Goal: Contribute content

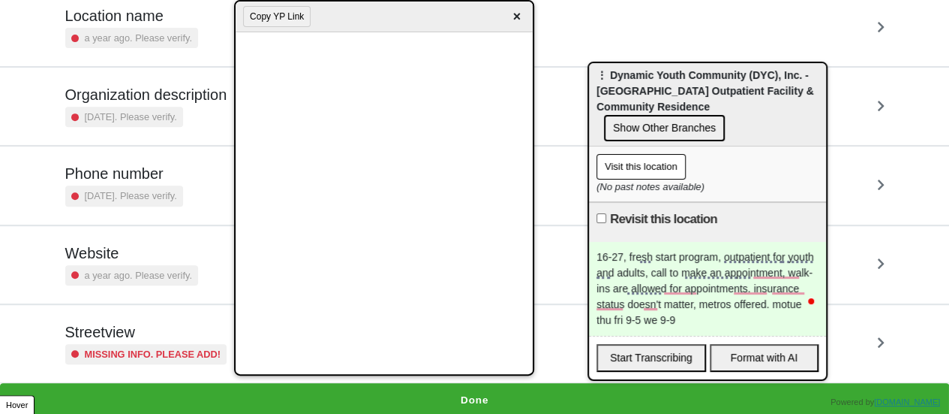
click at [518, 25] on span "×" at bounding box center [516, 17] width 17 height 20
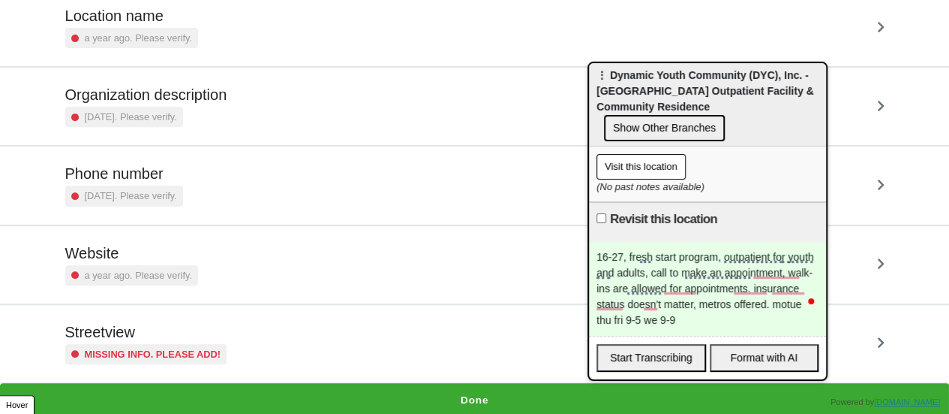
click at [229, 342] on div "Streetview Missing info. Please add!" at bounding box center [475, 343] width 820 height 41
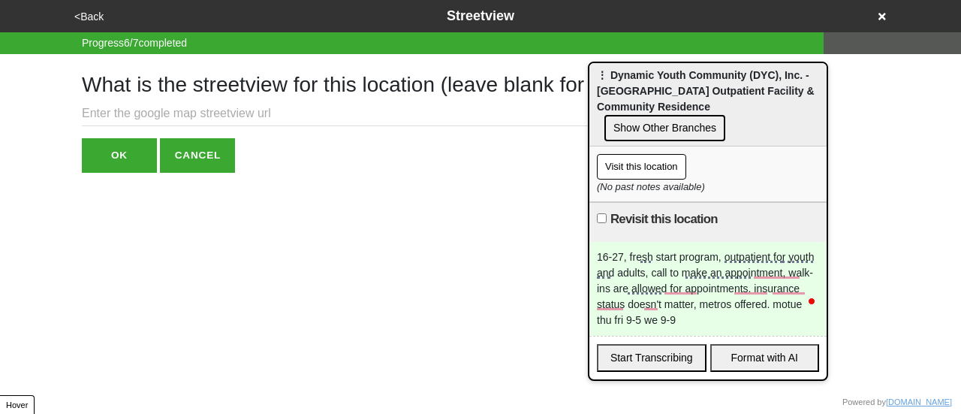
click at [220, 113] on input "text" at bounding box center [377, 113] width 590 height 25
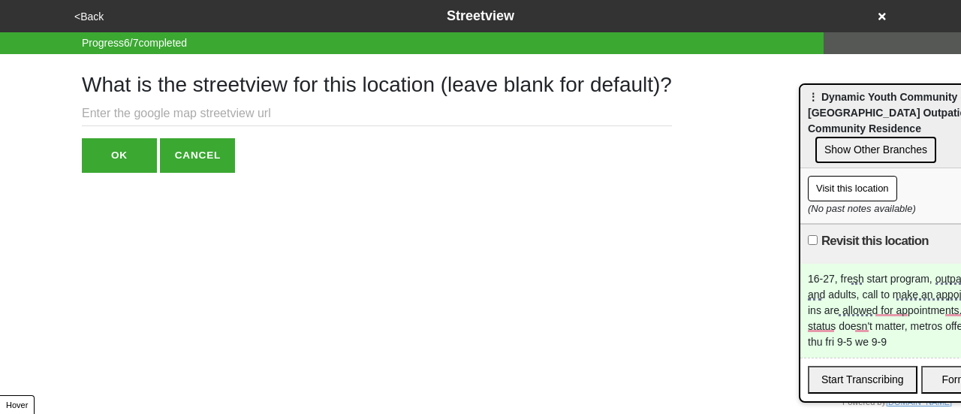
drag, startPoint x: 691, startPoint y: 76, endPoint x: 853, endPoint y: 86, distance: 162.4
click at [853, 86] on div "⋮ Dynamic Youth Community (DYC), Inc. - Brooklyn Outpatient Facility & Communit…" at bounding box center [918, 126] width 237 height 83
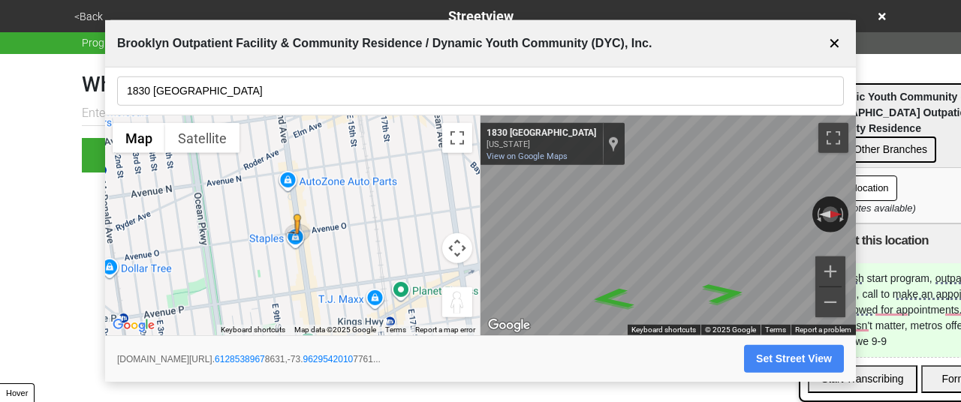
click at [770, 361] on button "Set Street View" at bounding box center [794, 359] width 100 height 28
type input "https://www.google.com/maps/@40.61285389678631,-73.96295420107761,3a,75y,270.27…"
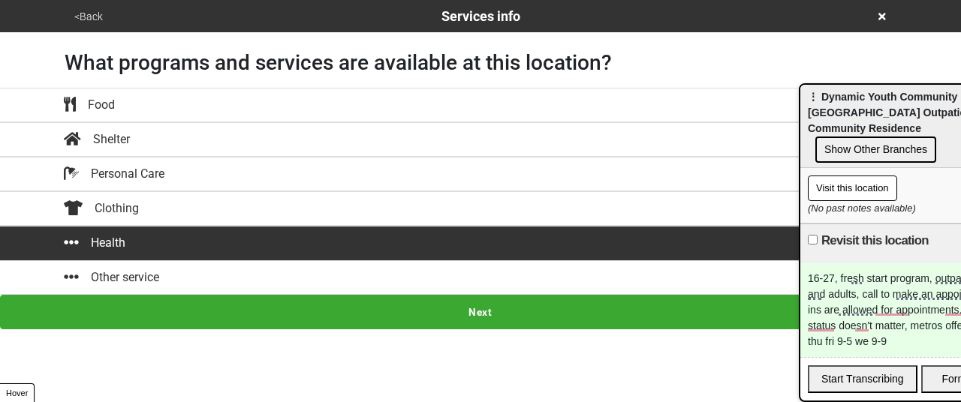
click at [485, 314] on button "Next" at bounding box center [480, 312] width 961 height 35
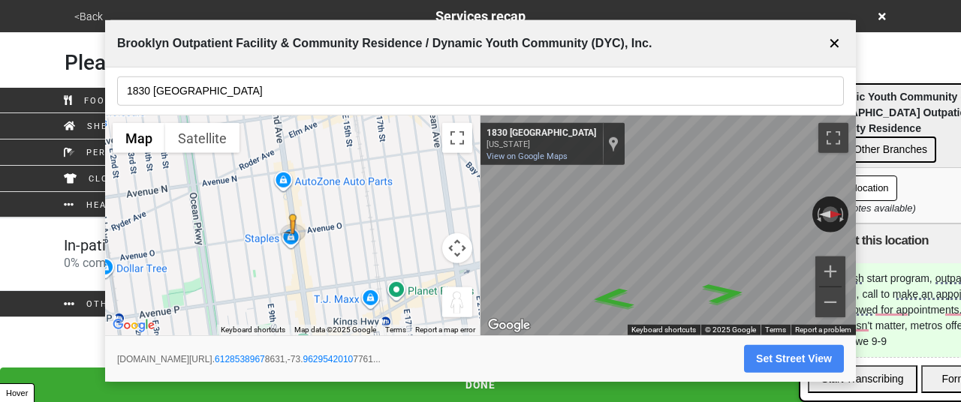
click at [833, 38] on button "✕" at bounding box center [834, 43] width 19 height 29
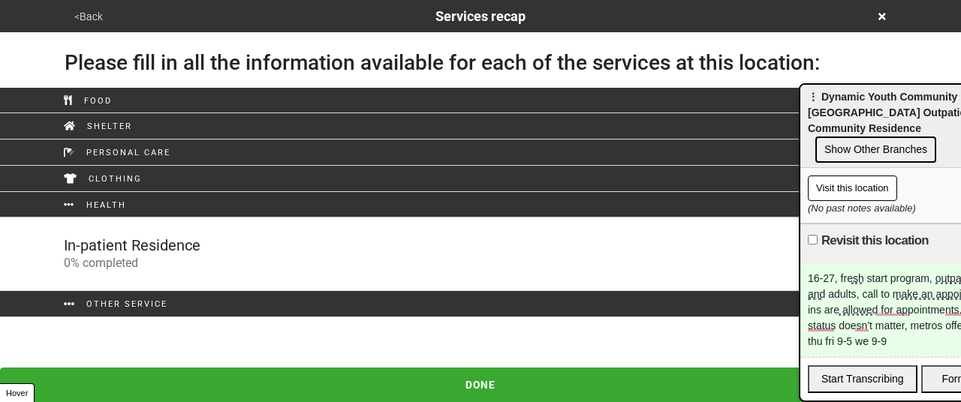
click at [184, 266] on div "In-patient Residence 0 % completed" at bounding box center [132, 254] width 137 height 36
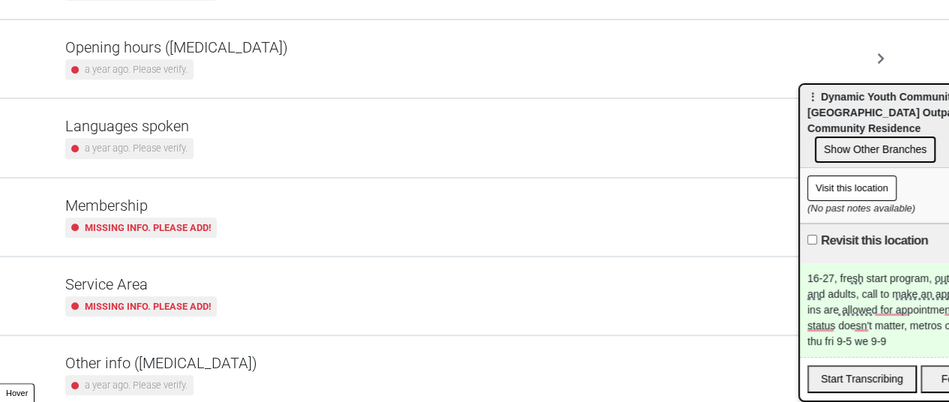
scroll to position [375, 0]
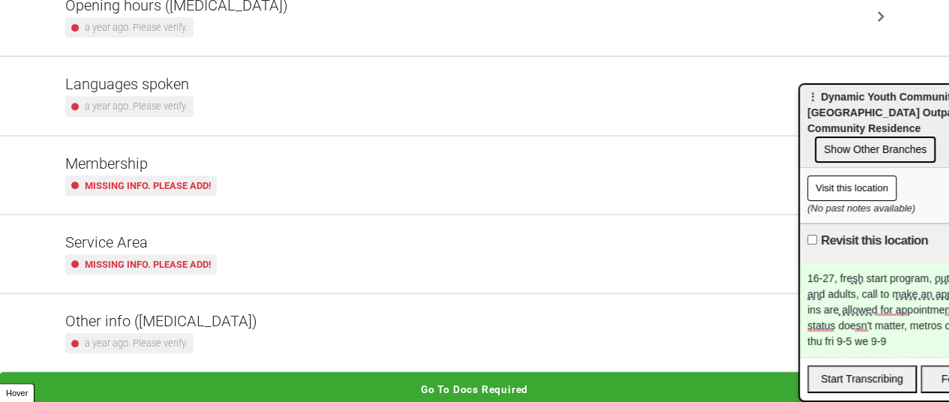
click at [230, 326] on div "Other info (coronavirus) a year ago. Please verify." at bounding box center [475, 332] width 820 height 41
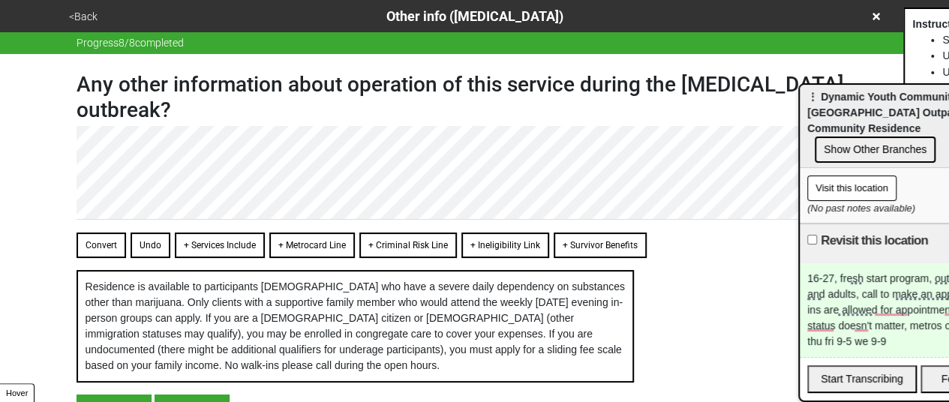
click at [231, 326] on span "Residence is available to participants 16-25 years old who have a severe daily …" at bounding box center [356, 326] width 540 height 91
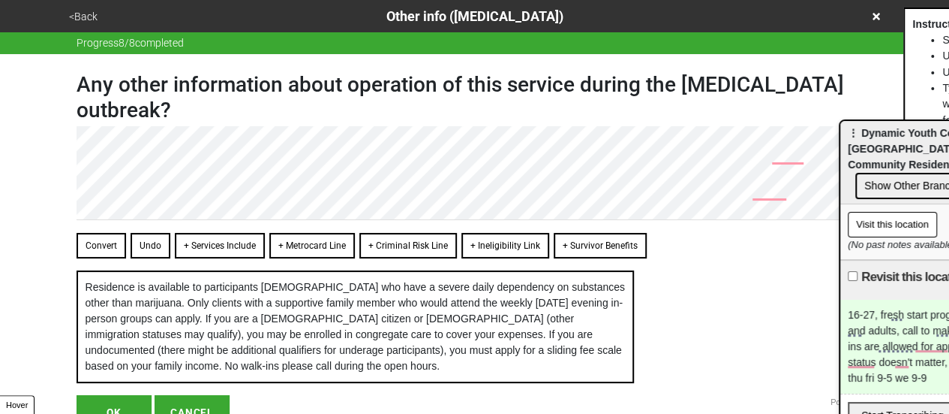
drag, startPoint x: 823, startPoint y: 122, endPoint x: 928, endPoint y: 211, distance: 137.4
click at [928, 170] on span "⋮ Dynamic Youth Community (DYC), Inc. - Brooklyn Outpatient Facility & Communit…" at bounding box center [957, 149] width 218 height 44
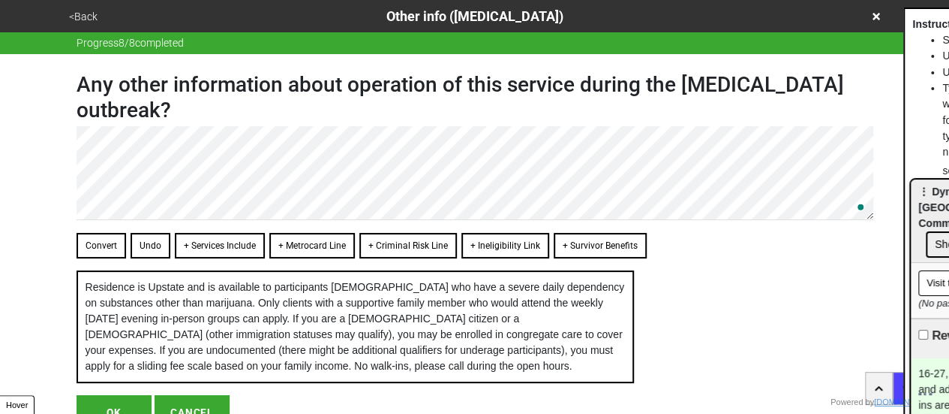
click at [107, 242] on button "Convert" at bounding box center [102, 246] width 50 height 26
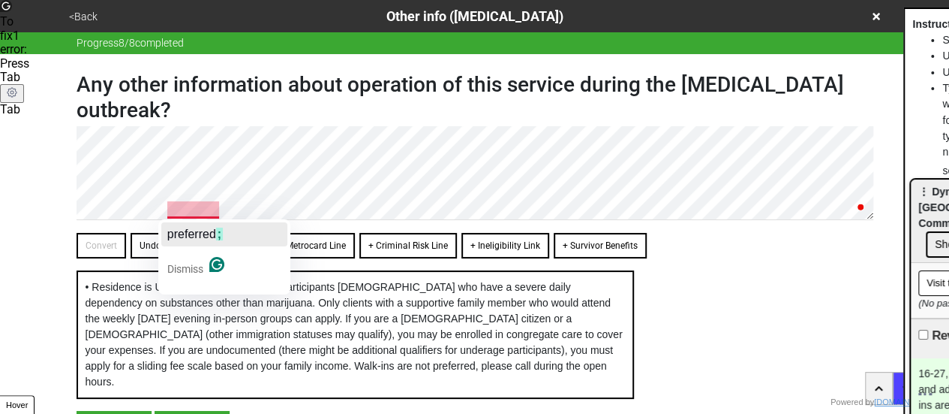
drag, startPoint x: 200, startPoint y: 232, endPoint x: 206, endPoint y: 238, distance: 9.0
click at [200, 233] on span "preferred" at bounding box center [191, 233] width 49 height 13
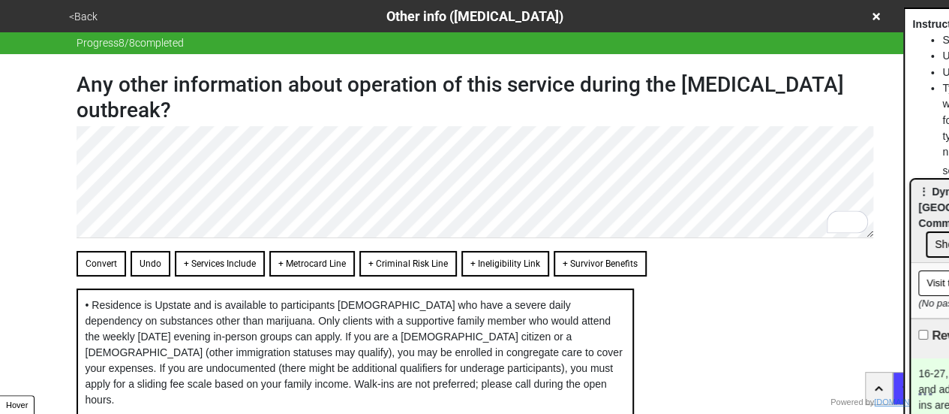
click at [318, 261] on button "+ Metrocard Line" at bounding box center [312, 264] width 86 height 26
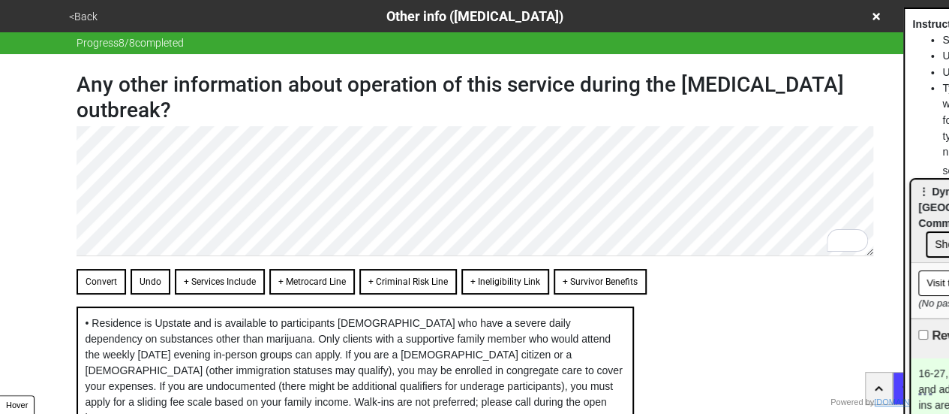
click at [75, 208] on div "Any other information about operation of this service during the coronavirus ou…" at bounding box center [475, 275] width 833 height 443
click at [89, 284] on button "Convert" at bounding box center [102, 282] width 50 height 26
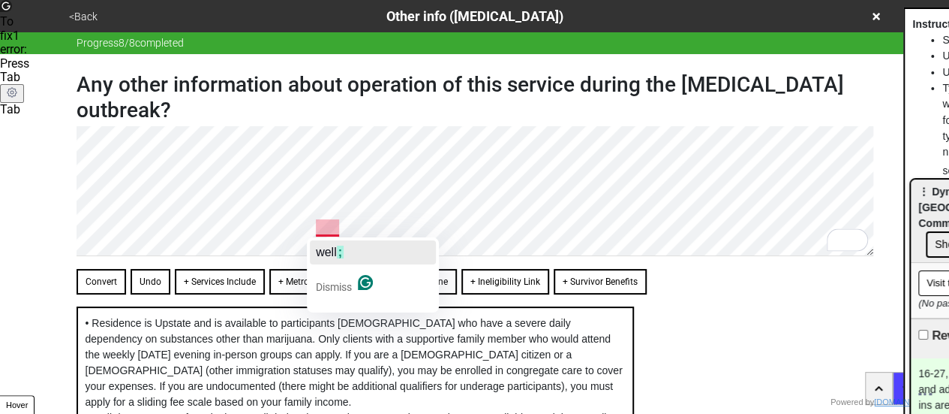
drag, startPoint x: 343, startPoint y: 254, endPoint x: 287, endPoint y: 261, distance: 56.7
click at [344, 255] on span ";" at bounding box center [340, 251] width 7 height 13
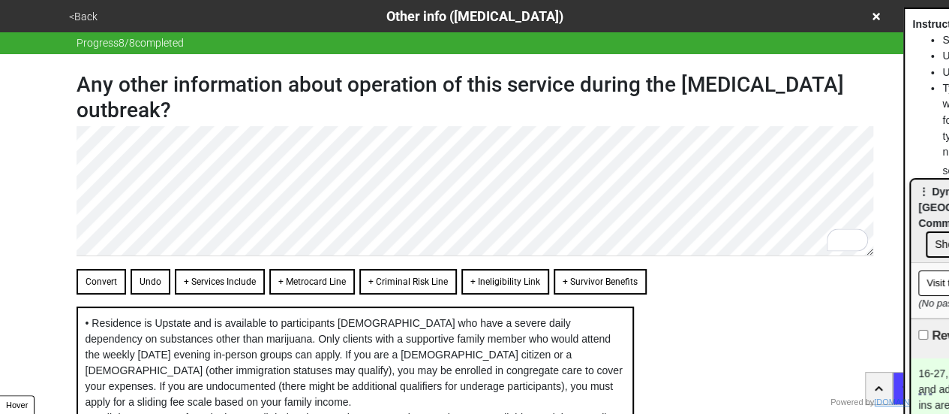
click at [117, 278] on button "Convert" at bounding box center [102, 282] width 50 height 26
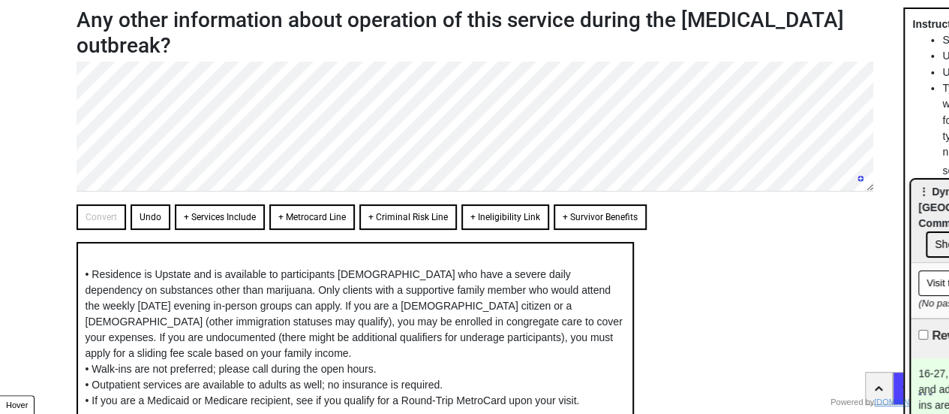
scroll to position [251, 0]
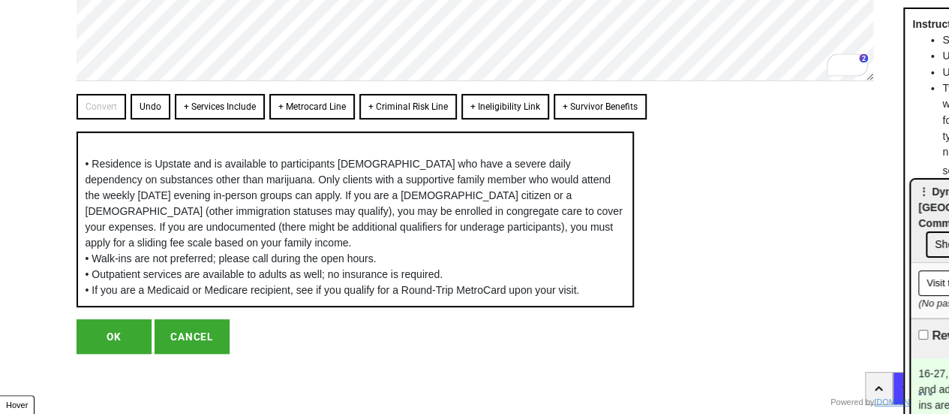
click at [103, 337] on button "OK" at bounding box center [114, 336] width 75 height 35
type textarea "x"
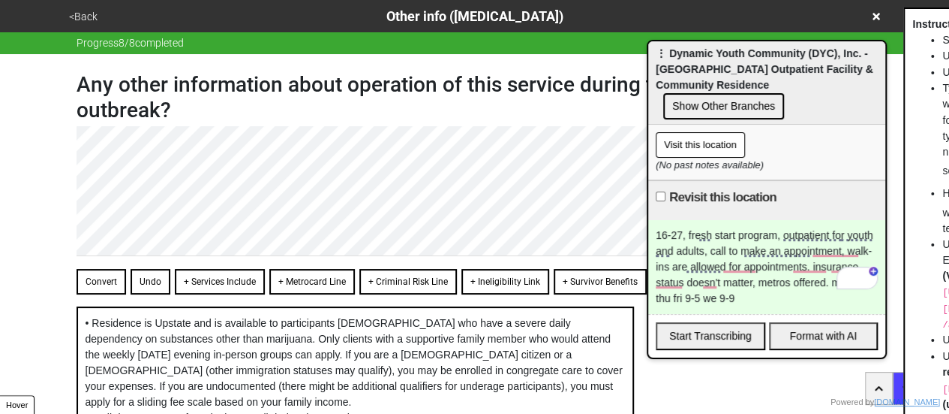
drag, startPoint x: 929, startPoint y: 215, endPoint x: 615, endPoint y: 49, distance: 355.6
click at [648, 50] on div "⋮ Dynamic Youth Community (DYC), Inc. - Brooklyn Outpatient Facility & Communit…" at bounding box center [766, 82] width 237 height 83
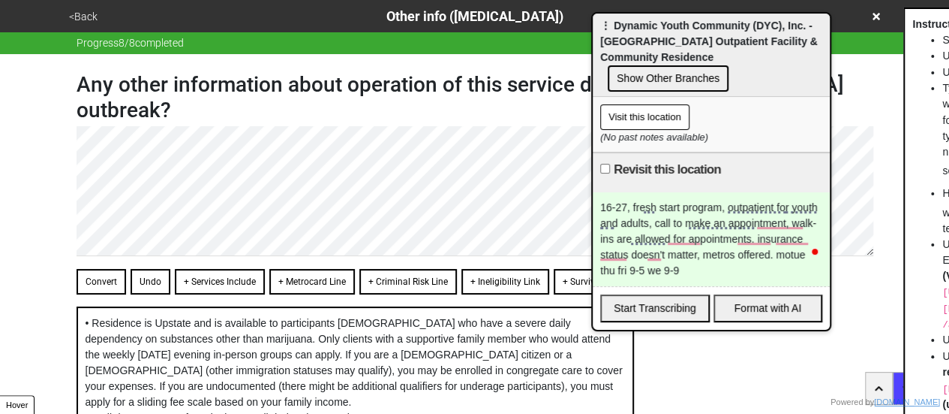
click at [92, 22] on button "<Back" at bounding box center [84, 16] width 38 height 17
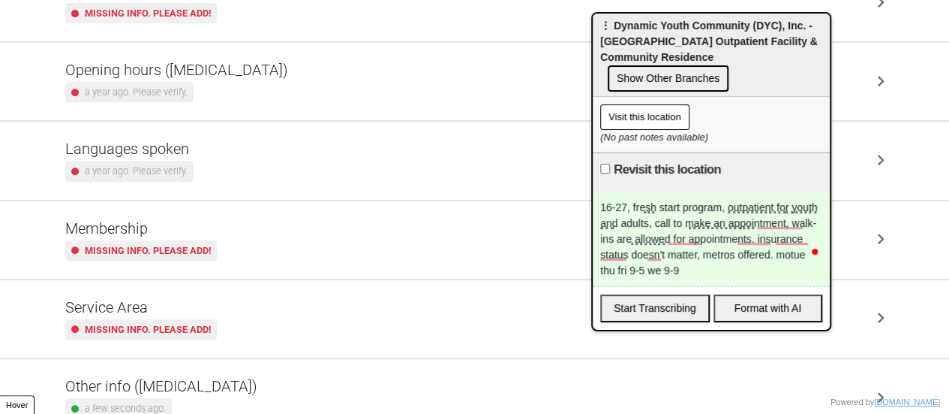
scroll to position [288, 0]
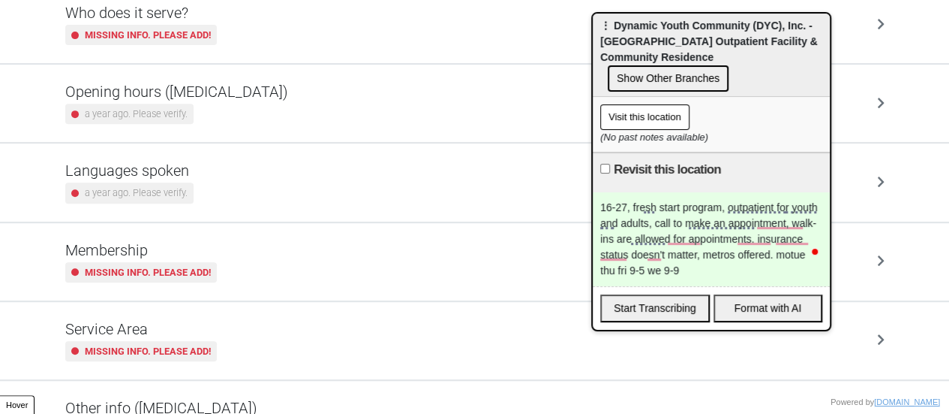
click at [224, 104] on div "a year ago. Please verify." at bounding box center [176, 114] width 223 height 20
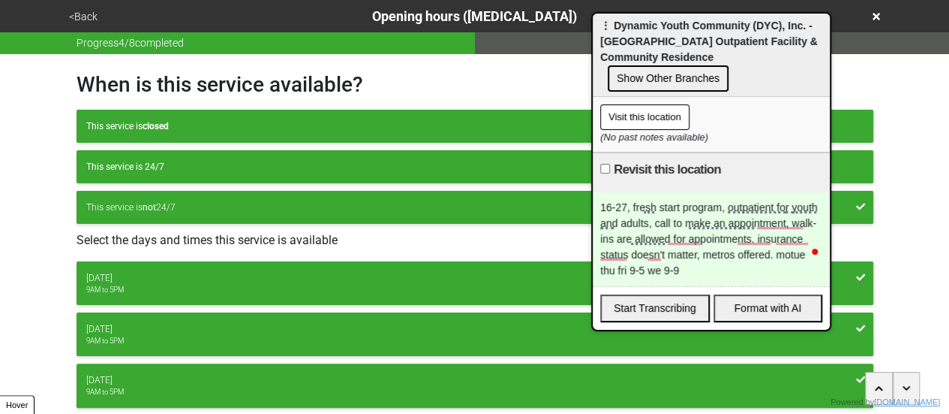
scroll to position [150, 0]
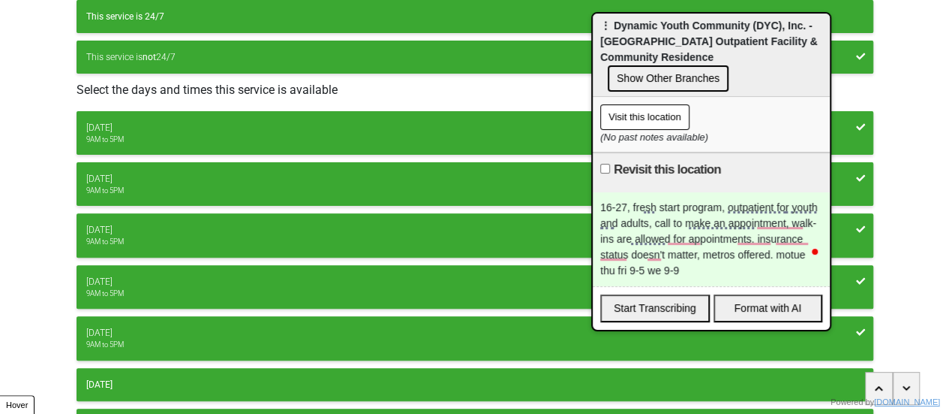
click at [236, 228] on div "Wednesday" at bounding box center [475, 230] width 778 height 14
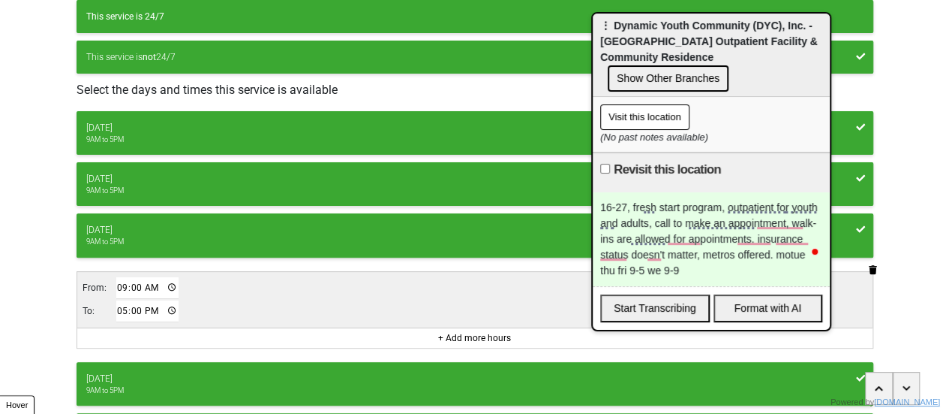
click at [117, 309] on input "17:00" at bounding box center [147, 311] width 63 height 22
type input "21:00"
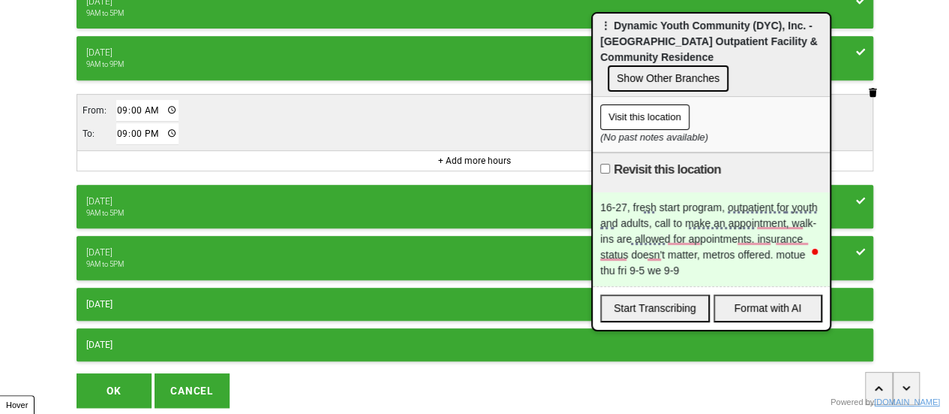
scroll to position [374, 0]
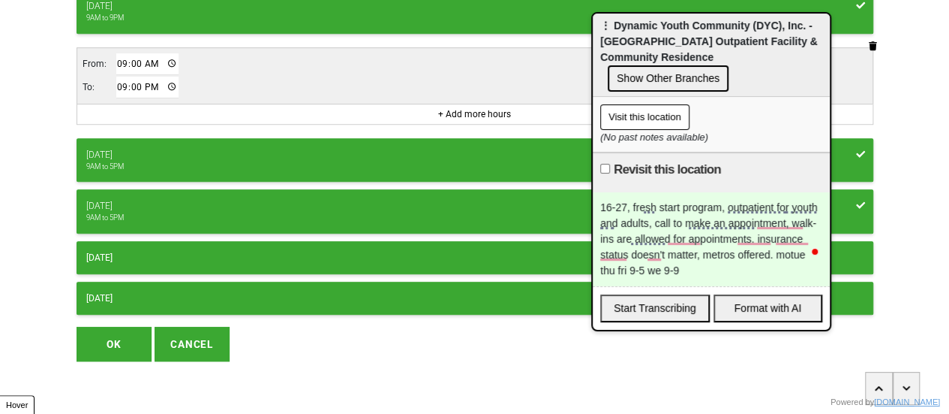
click at [128, 339] on button "OK" at bounding box center [114, 343] width 75 height 35
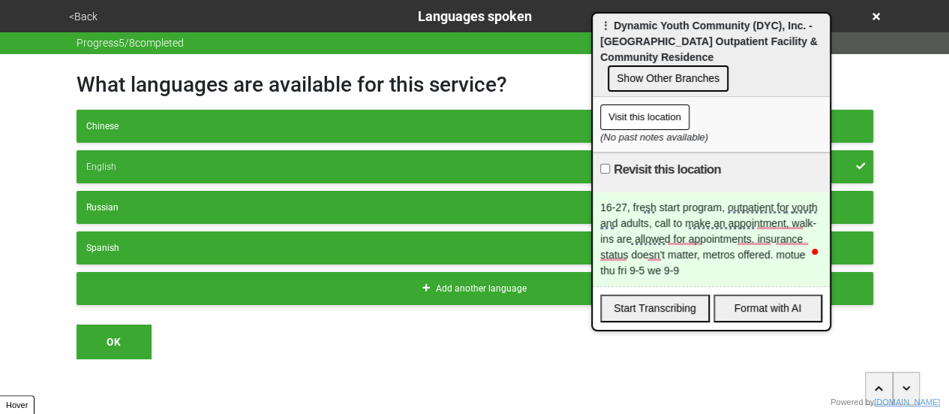
click at [644, 194] on div "16-27, fresh start program, outpatient for youth and adults, call to make an ap…" at bounding box center [711, 239] width 237 height 94
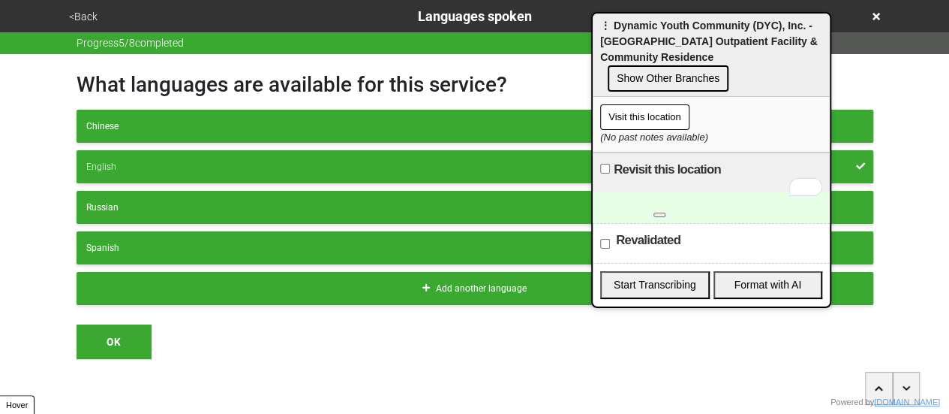
click at [620, 231] on label "Revalidated" at bounding box center [648, 240] width 65 height 18
click at [610, 239] on input "Revalidated" at bounding box center [605, 244] width 10 height 10
checkbox input "true"
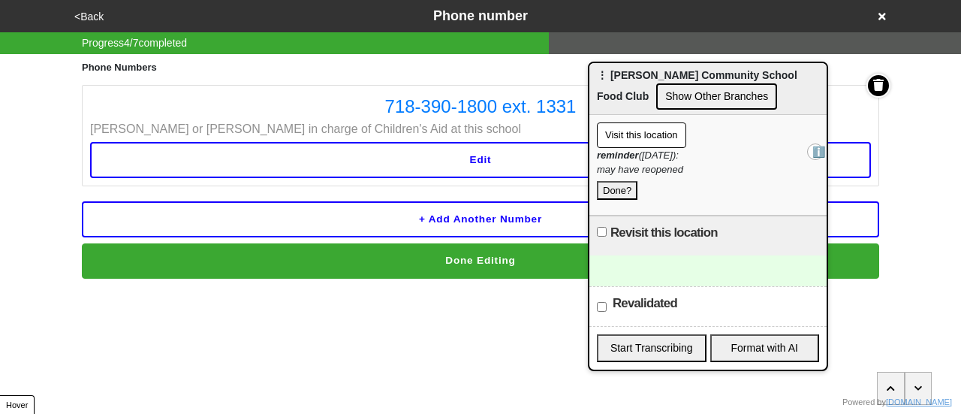
click at [632, 269] on div at bounding box center [707, 270] width 237 height 31
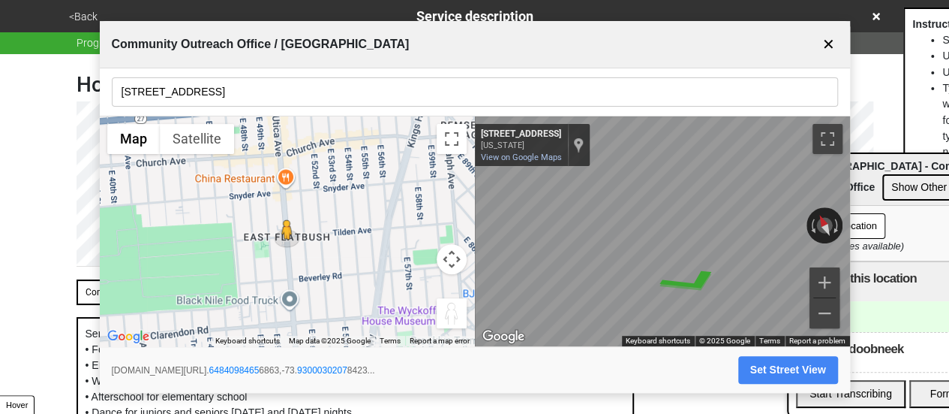
click at [254, 77] on input "1011 Utica Ave" at bounding box center [475, 91] width 727 height 29
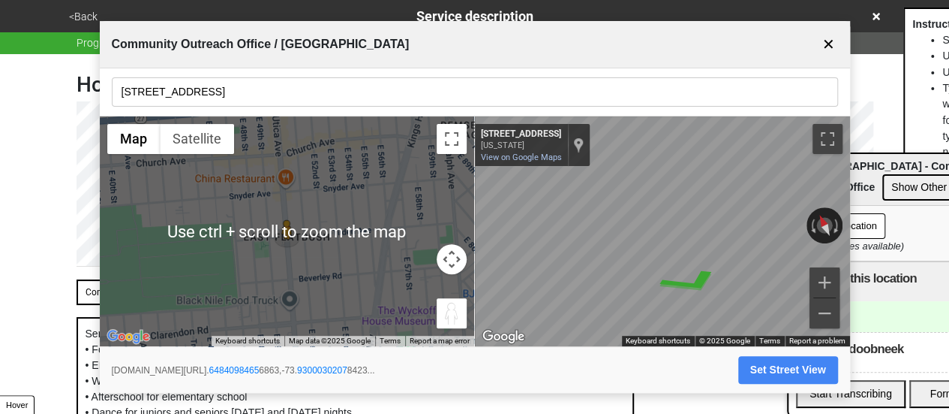
click at [201, 85] on input "1011 Utica Ave" at bounding box center [475, 91] width 727 height 29
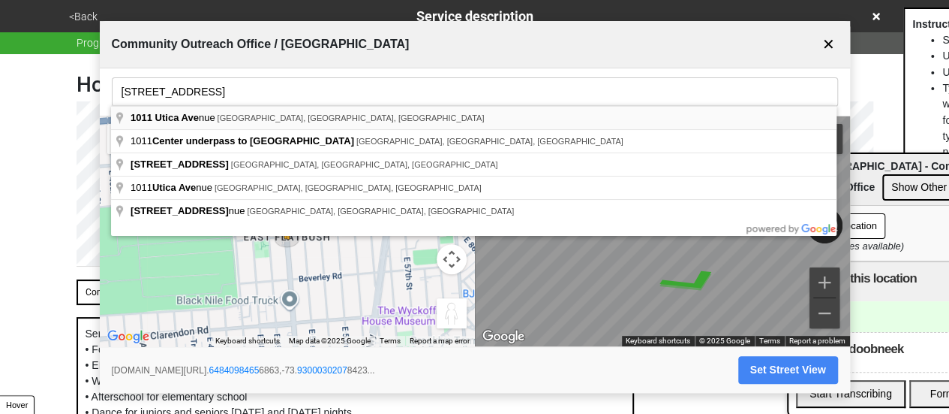
type input "1011 Utica Avenue, Brooklyn, NY, USA"
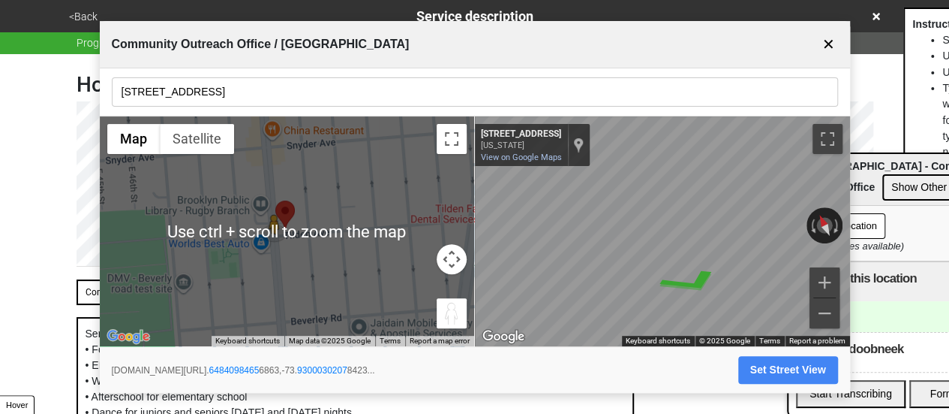
click at [284, 241] on img at bounding box center [274, 225] width 37 height 39
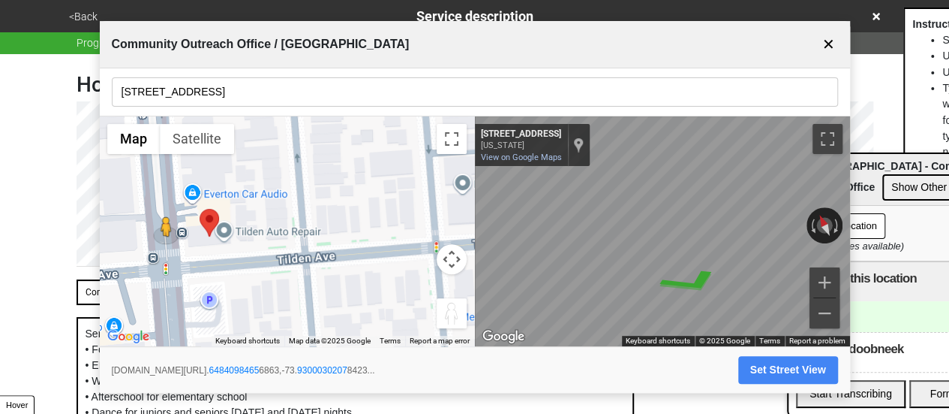
drag, startPoint x: 224, startPoint y: 241, endPoint x: 355, endPoint y: 235, distance: 131.5
click at [355, 235] on div "To activate drag with keyboard, press Alt + Enter. Once in keyboard drag state,…" at bounding box center [287, 231] width 375 height 230
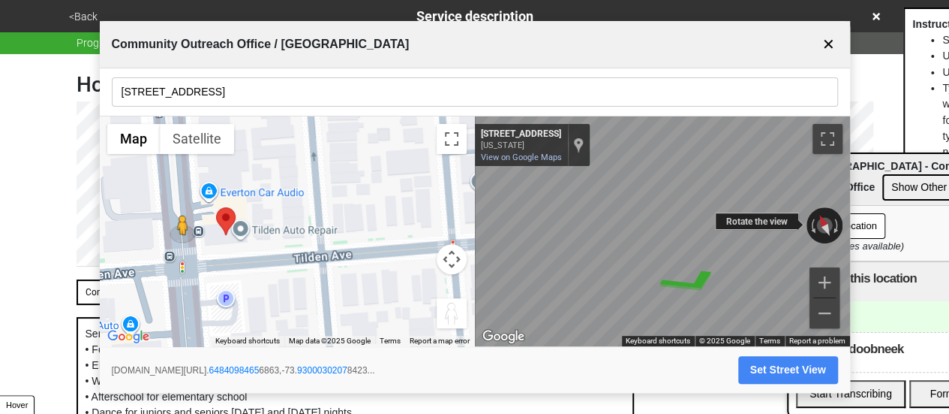
click at [525, 189] on div "← Move left → Move right ↑ Move up ↓ Move down + Zoom in - Zoom out 1009 Utica …" at bounding box center [662, 231] width 375 height 230
drag, startPoint x: 730, startPoint y: 214, endPoint x: 467, endPoint y: 181, distance: 265.5
click at [465, 182] on div "← Move left → Move right ↑ Move up ↓ Move down + Zoom in - Zoom out Home Jump l…" at bounding box center [475, 231] width 751 height 230
click at [774, 370] on button "Set Street View" at bounding box center [789, 370] width 100 height 28
click at [772, 369] on button "Set Street View" at bounding box center [789, 370] width 100 height 28
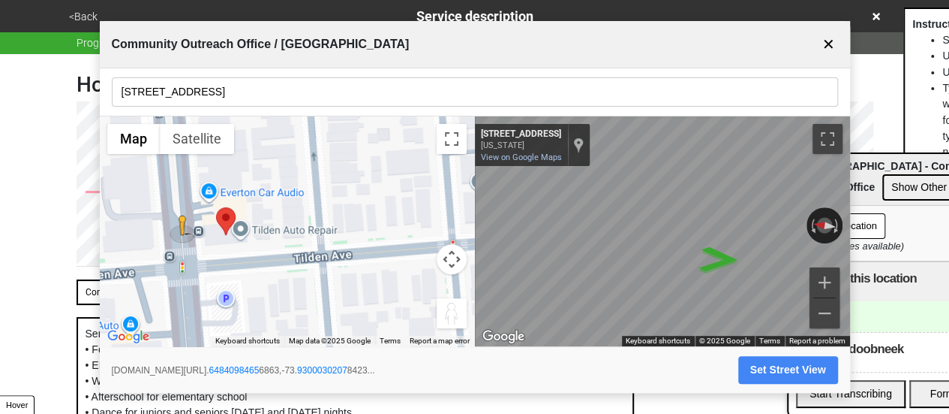
click at [824, 40] on button "✕" at bounding box center [829, 44] width 19 height 29
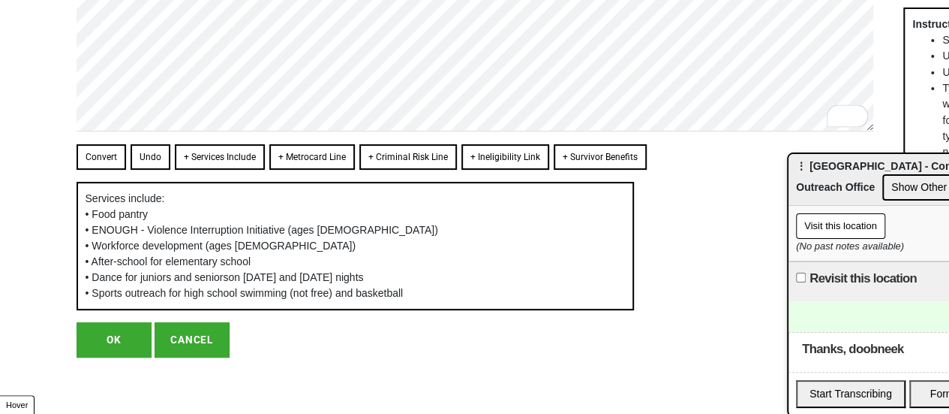
scroll to position [119, 0]
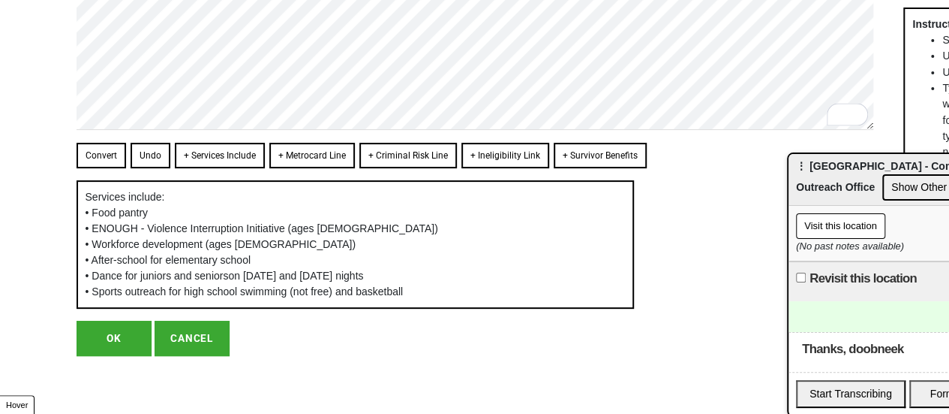
click at [117, 330] on button "OK" at bounding box center [114, 337] width 75 height 35
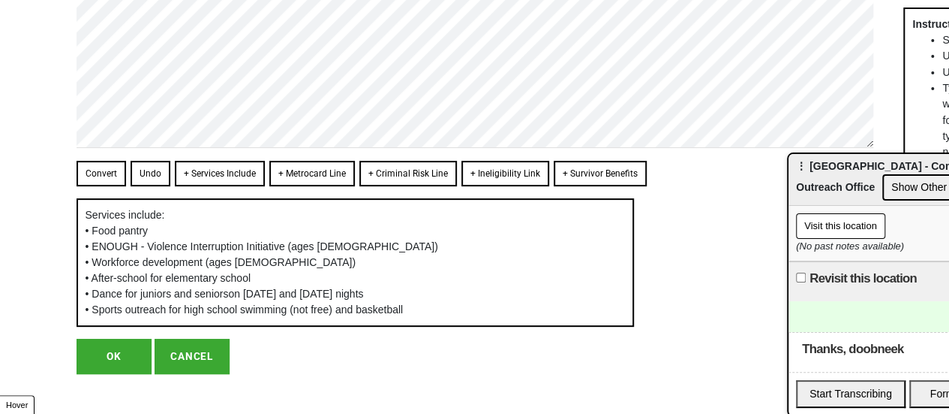
scroll to position [0, 0]
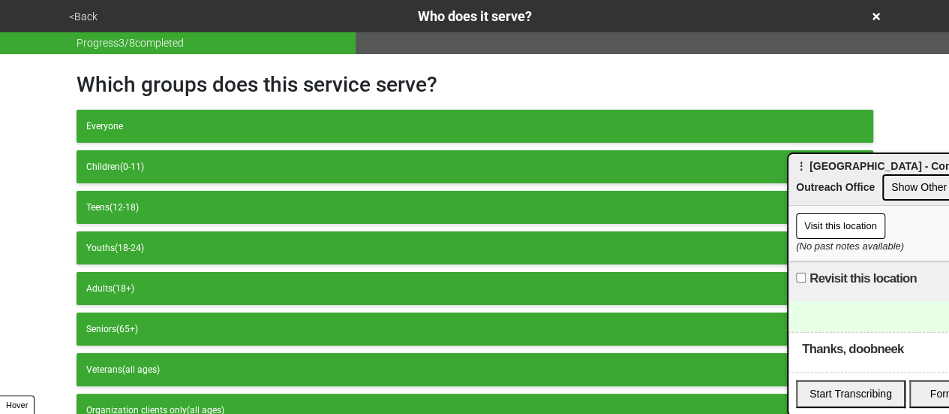
click at [84, 11] on button "<Back" at bounding box center [84, 16] width 38 height 17
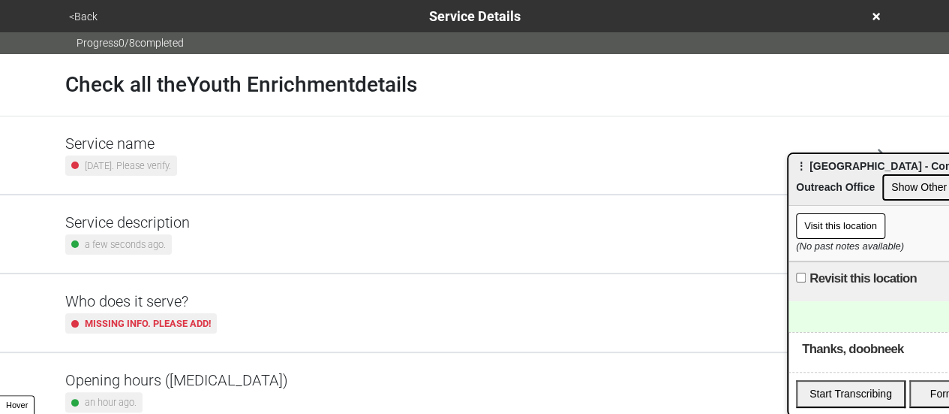
click at [156, 199] on div "Service description a few seconds ago." at bounding box center [475, 233] width 856 height 77
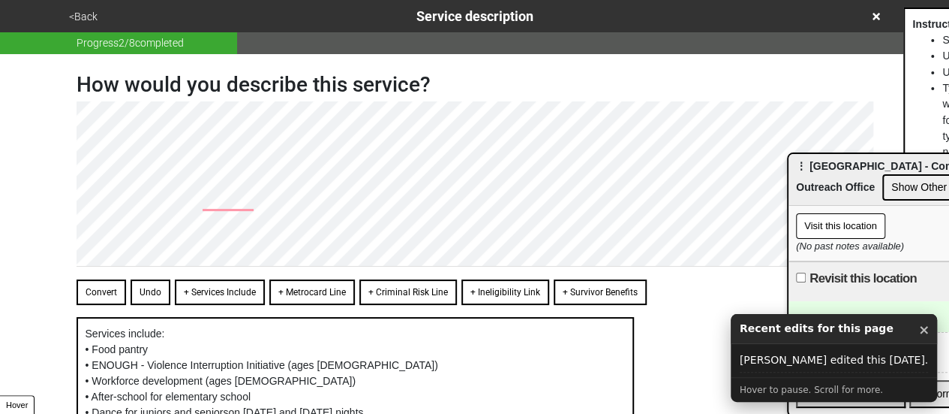
click at [92, 13] on button "<Back" at bounding box center [84, 16] width 38 height 17
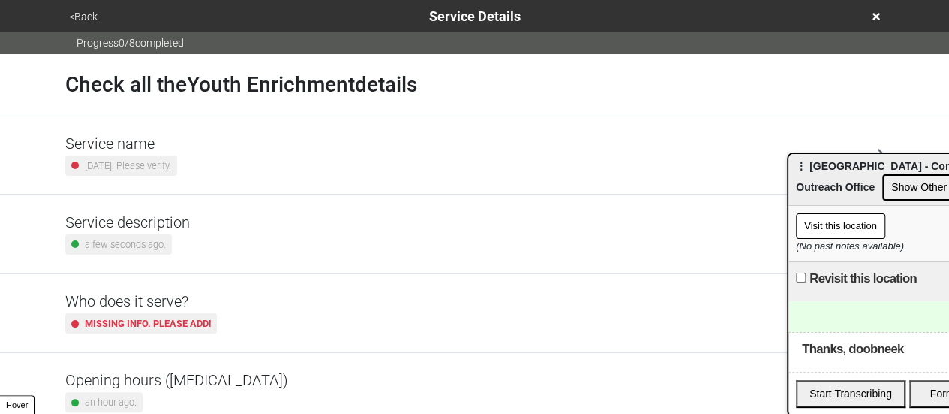
click at [159, 229] on h5 "Service description" at bounding box center [127, 222] width 125 height 18
type textarea "x"
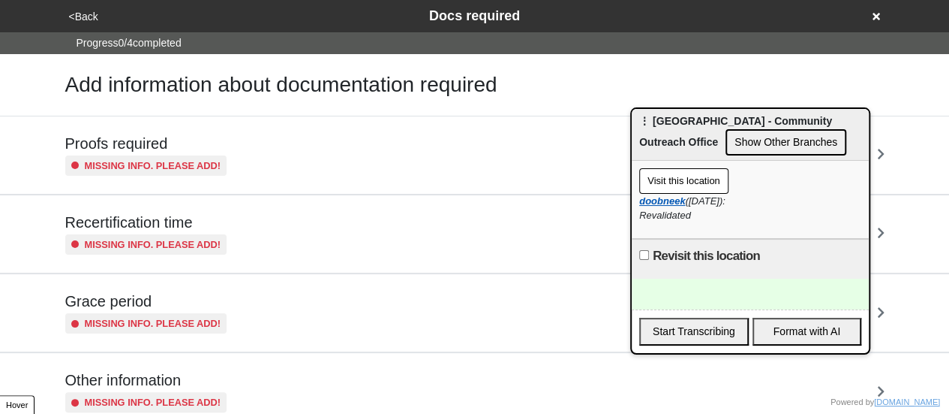
click at [682, 196] on strong "doobneek" at bounding box center [662, 200] width 46 height 11
click at [79, 21] on button "<Back" at bounding box center [84, 16] width 38 height 17
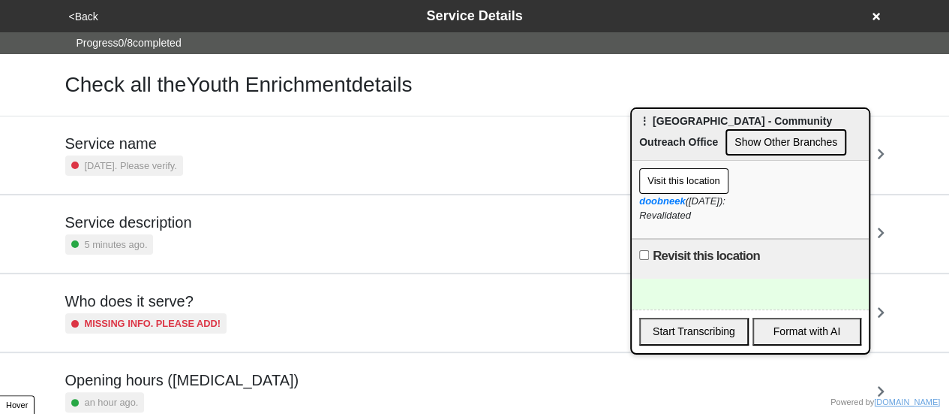
click at [179, 232] on div "Service description 5 minutes ago." at bounding box center [128, 233] width 127 height 41
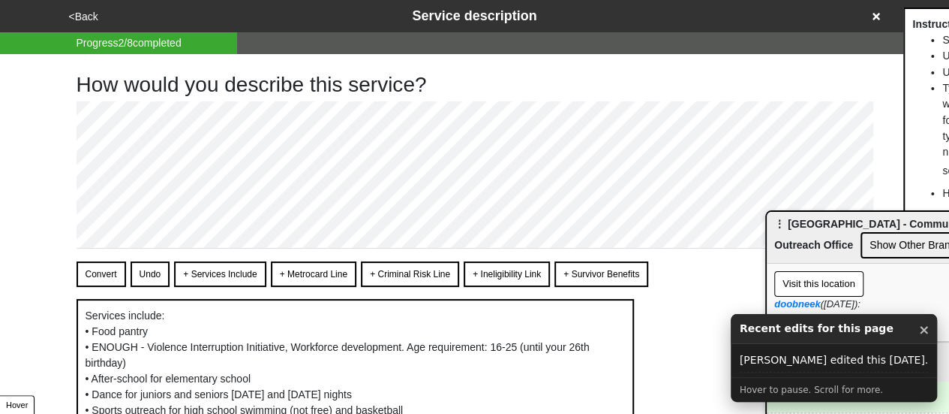
drag, startPoint x: 687, startPoint y: 118, endPoint x: 806, endPoint y: 209, distance: 150.4
click at [818, 218] on span "⋮ [GEOGRAPHIC_DATA] - Community Outreach Office" at bounding box center [871, 234] width 193 height 33
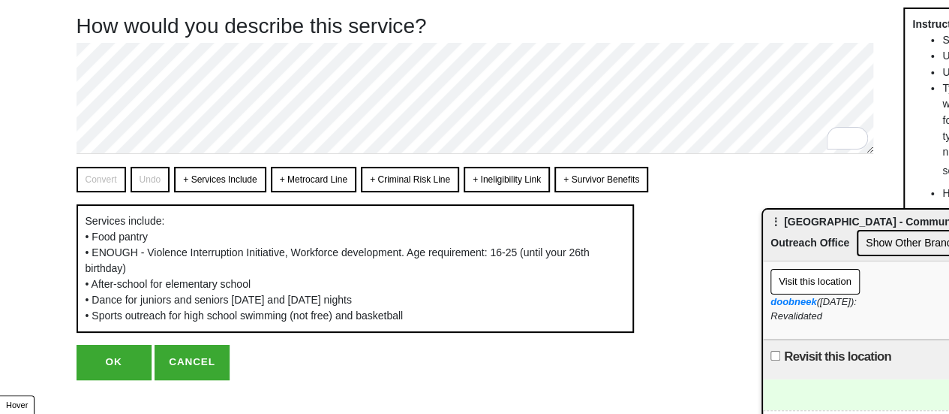
scroll to position [83, 0]
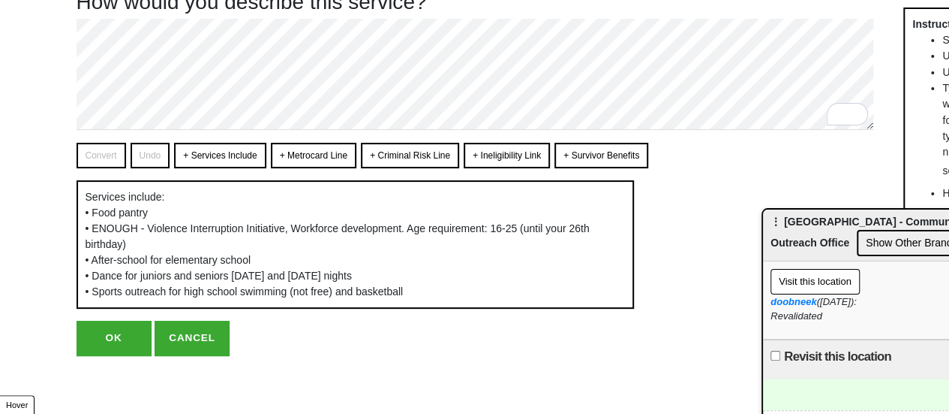
click at [131, 331] on button "OK" at bounding box center [114, 337] width 75 height 35
type textarea "x"
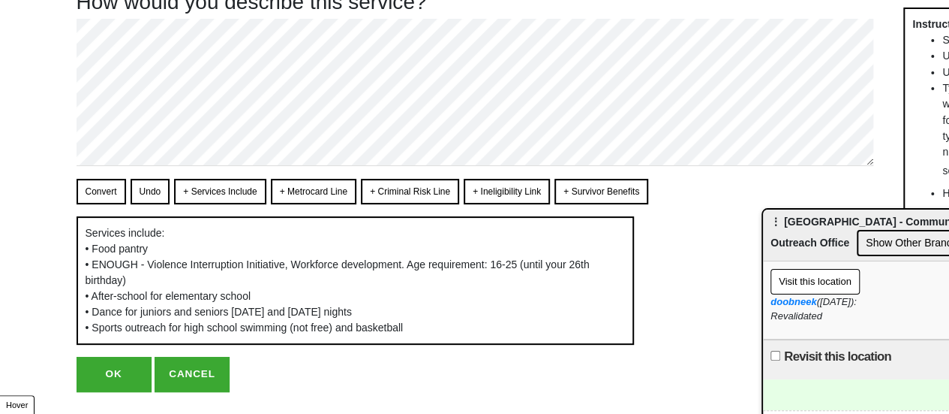
scroll to position [0, 0]
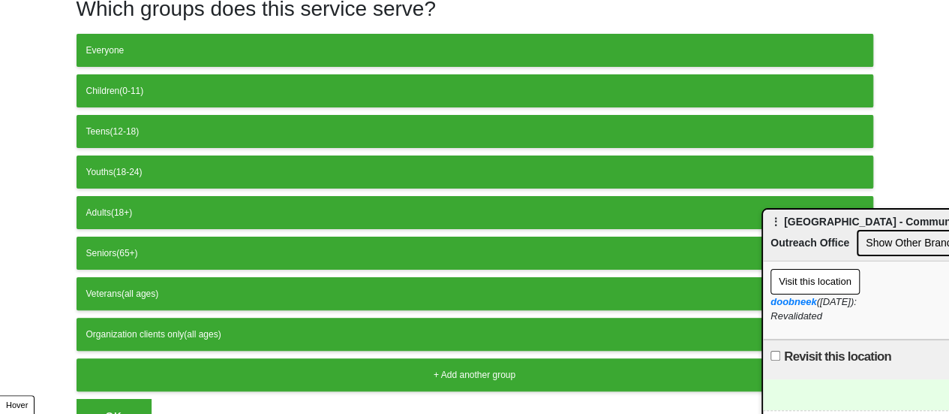
scroll to position [150, 0]
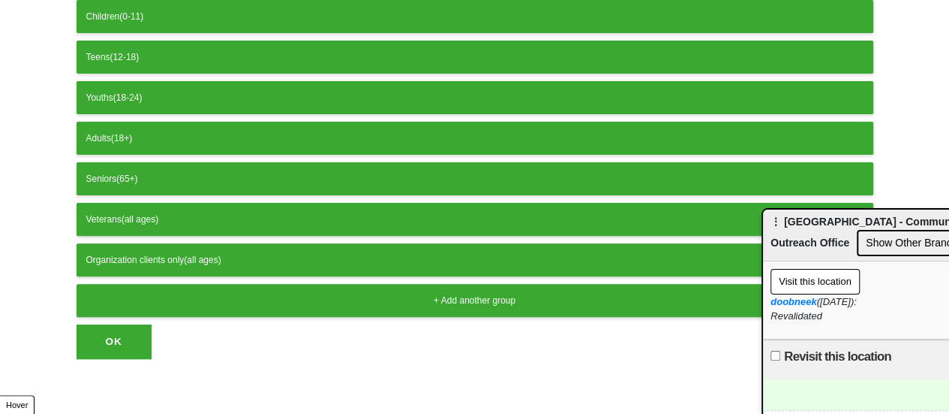
click at [140, 330] on button "OK" at bounding box center [114, 341] width 75 height 35
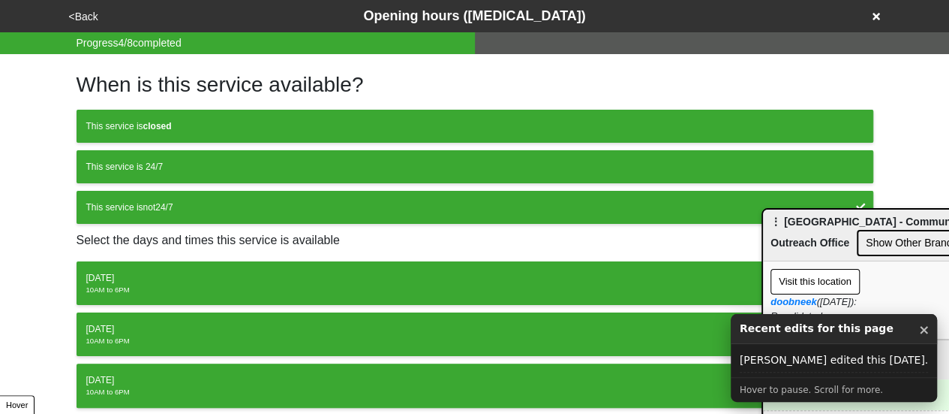
click at [87, 17] on button "<Back" at bounding box center [84, 16] width 38 height 17
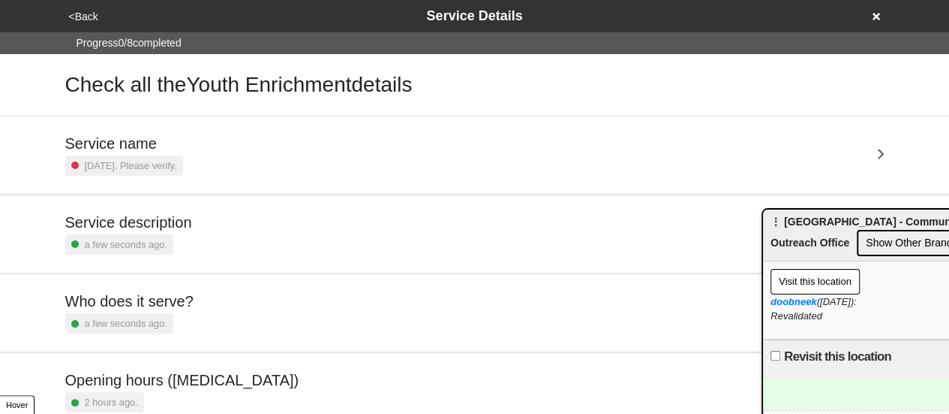
click at [875, 20] on icon at bounding box center [877, 16] width 8 height 11
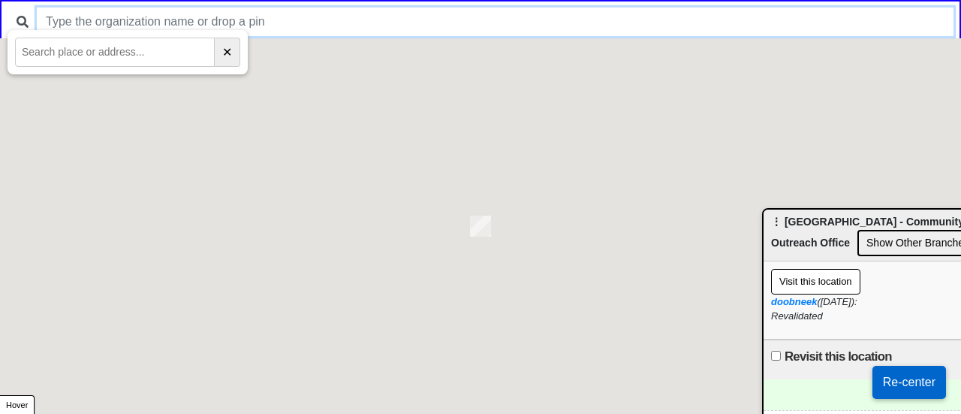
click at [100, 28] on input "text" at bounding box center [495, 22] width 916 height 29
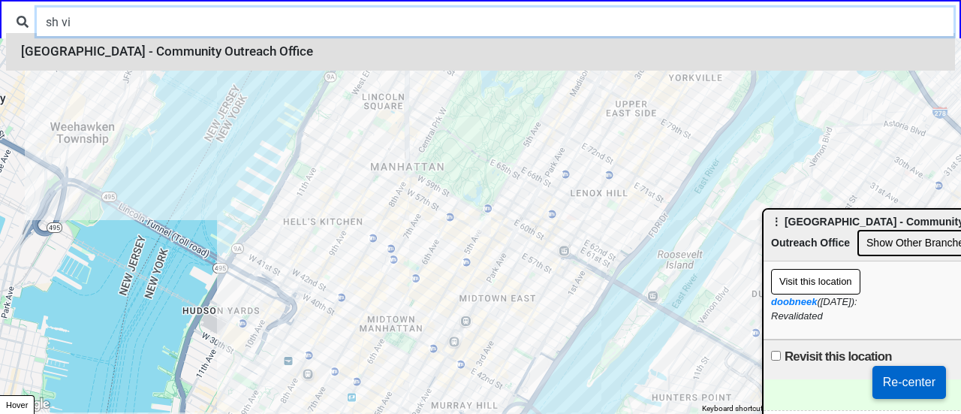
type input "sh vi"
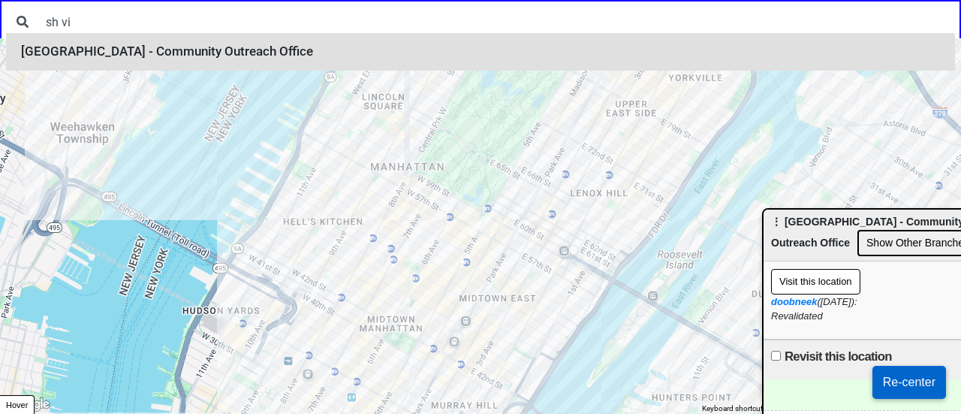
click at [120, 65] on li "East Flatbush Village - Community Outreach Office" at bounding box center [480, 52] width 949 height 38
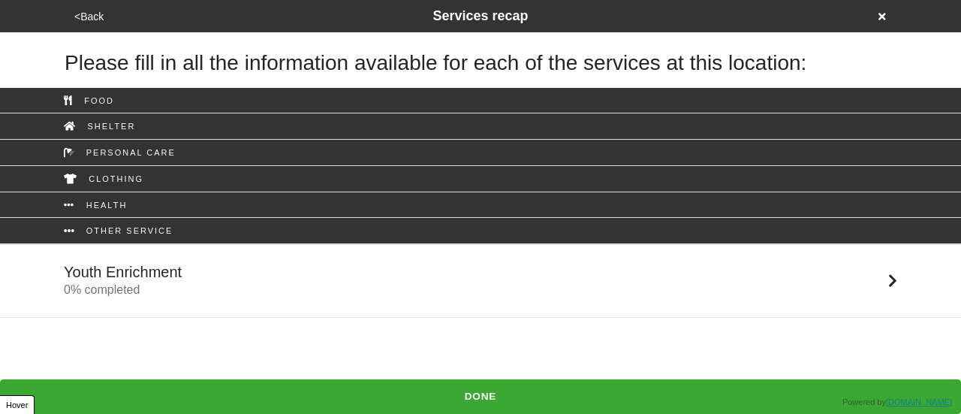
click at [104, 276] on h5 "Youth Enrichment" at bounding box center [123, 272] width 118 height 18
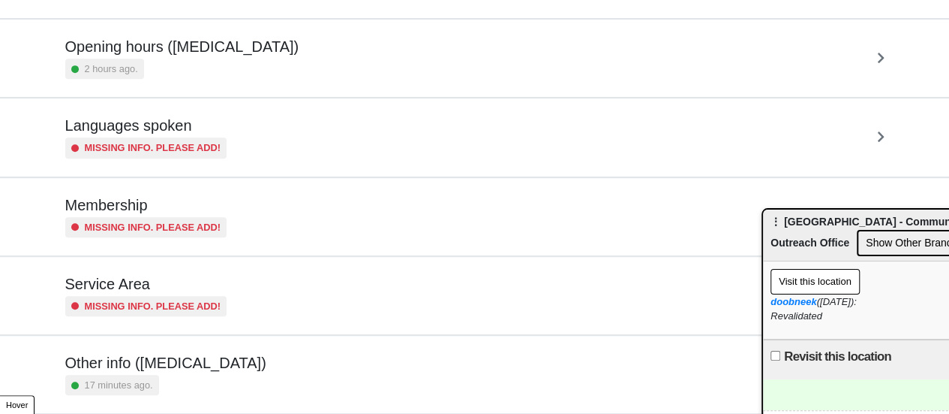
scroll to position [363, 0]
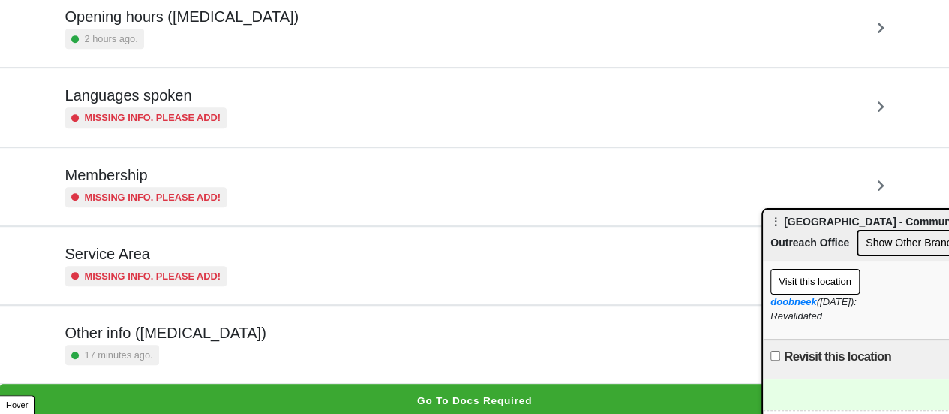
click at [169, 350] on div "17 minutes ago." at bounding box center [165, 355] width 201 height 20
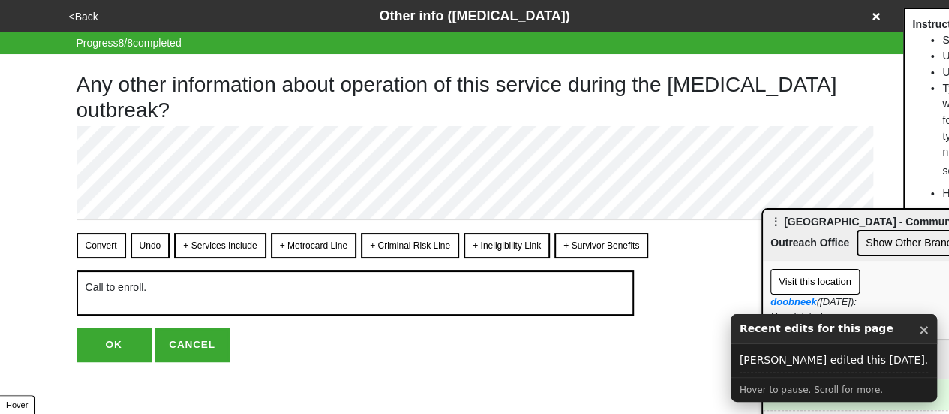
click at [79, 20] on button "<Back" at bounding box center [84, 16] width 38 height 17
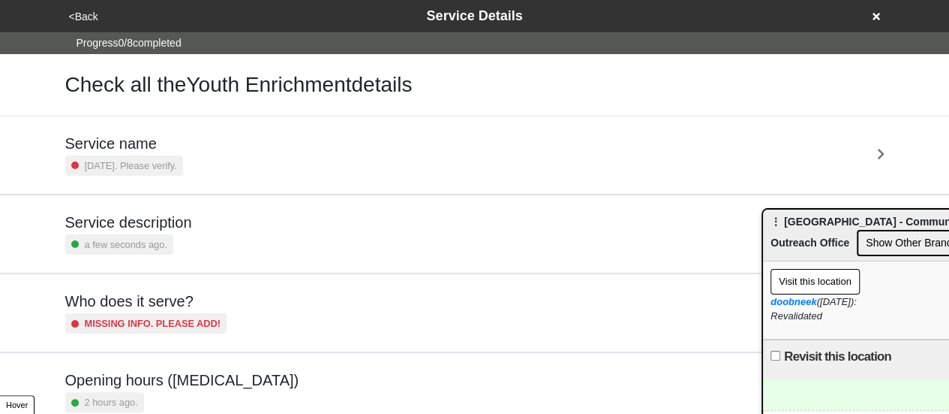
click at [83, 11] on button "<Back" at bounding box center [84, 16] width 38 height 17
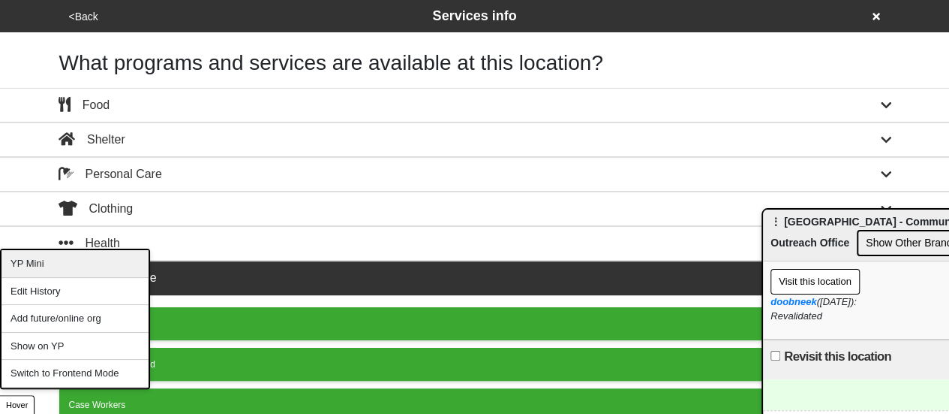
click at [52, 267] on div "YP Mini" at bounding box center [75, 264] width 147 height 28
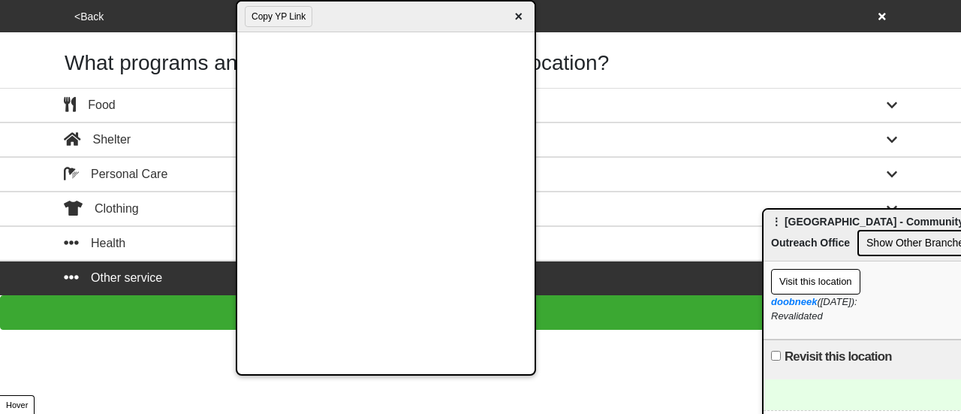
click at [281, 13] on button "Copy YP Link" at bounding box center [279, 16] width 68 height 21
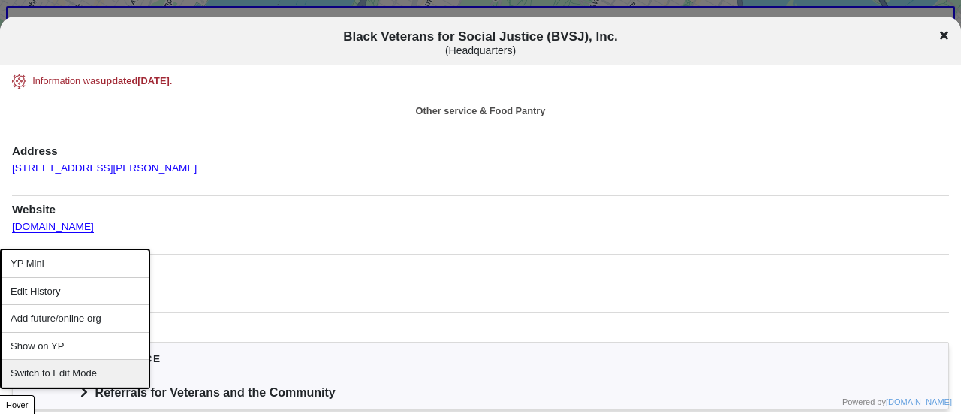
click at [98, 365] on div "Switch to Edit Mode" at bounding box center [75, 374] width 147 height 28
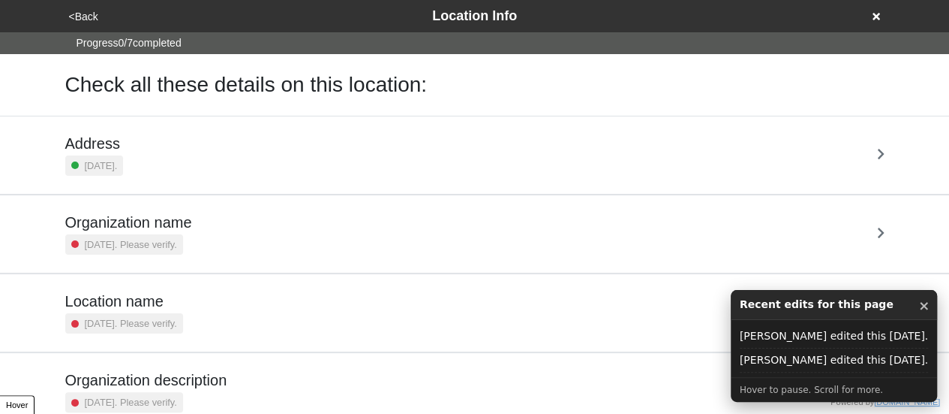
click at [883, 15] on div "<Back Location Info" at bounding box center [475, 16] width 821 height 20
click at [877, 17] on icon at bounding box center [877, 17] width 8 height 8
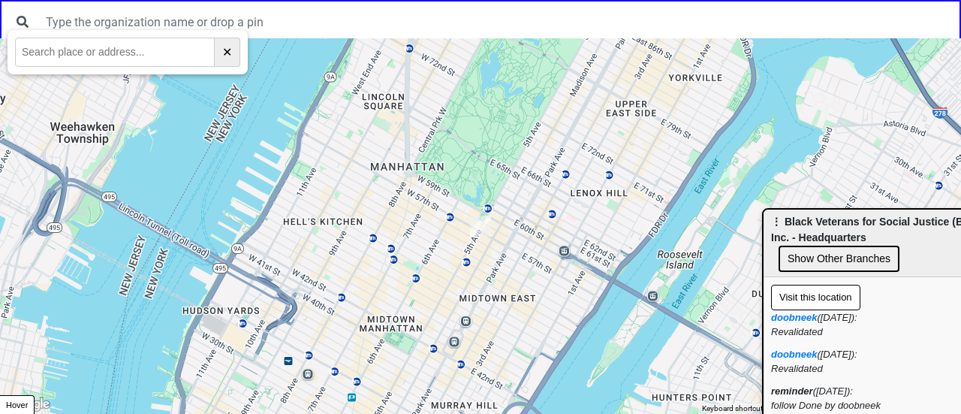
drag, startPoint x: 113, startPoint y: 25, endPoint x: 74, endPoint y: 47, distance: 44.0
paste input "[STREET_ADDRESS][PERSON_NAME]"
type input "[STREET_ADDRESS][PERSON_NAME]"
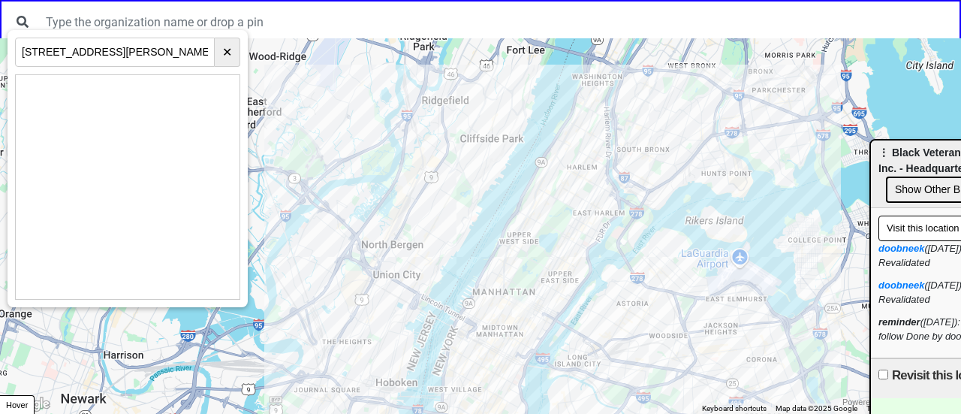
drag, startPoint x: 845, startPoint y: 229, endPoint x: 960, endPoint y: 32, distance: 227.7
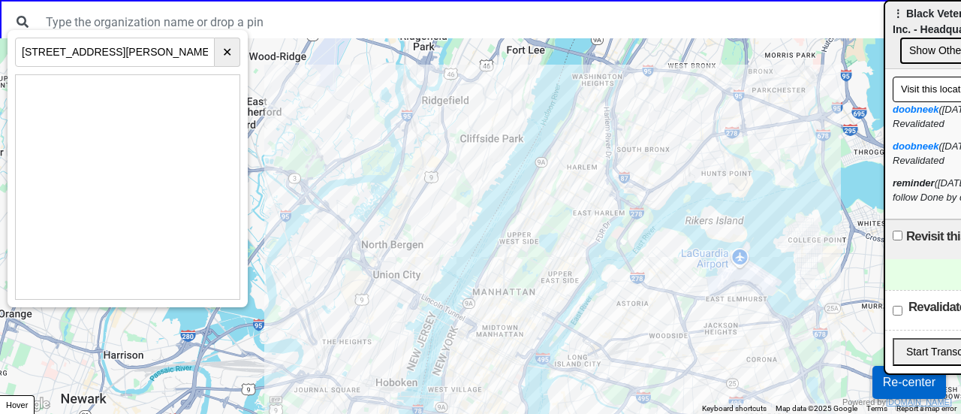
drag, startPoint x: 898, startPoint y: 64, endPoint x: 918, endPoint y: 5, distance: 62.7
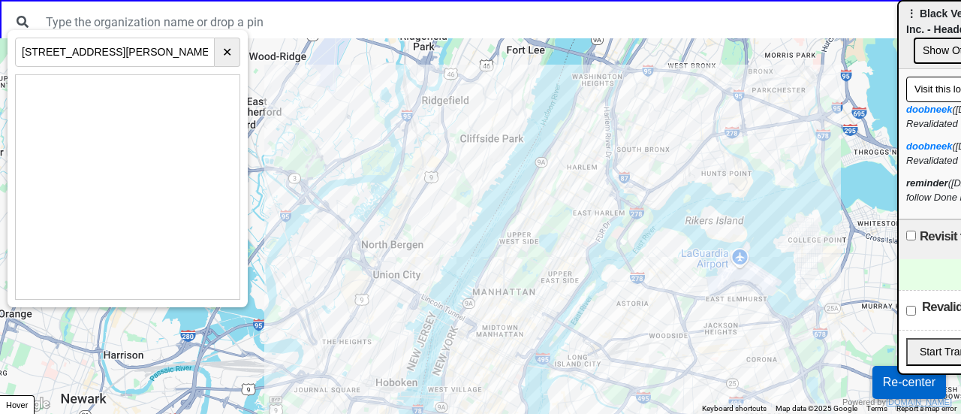
click at [893, 381] on button "Re-center" at bounding box center [909, 382] width 74 height 33
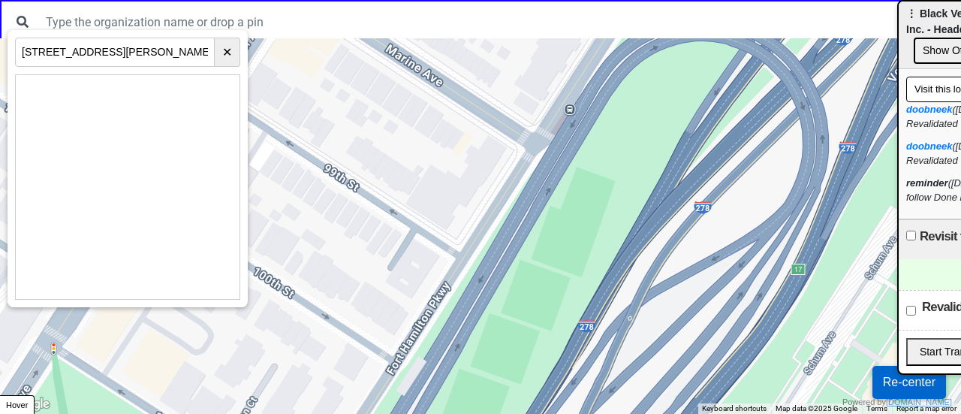
click at [449, 204] on div at bounding box center [480, 225] width 961 height 375
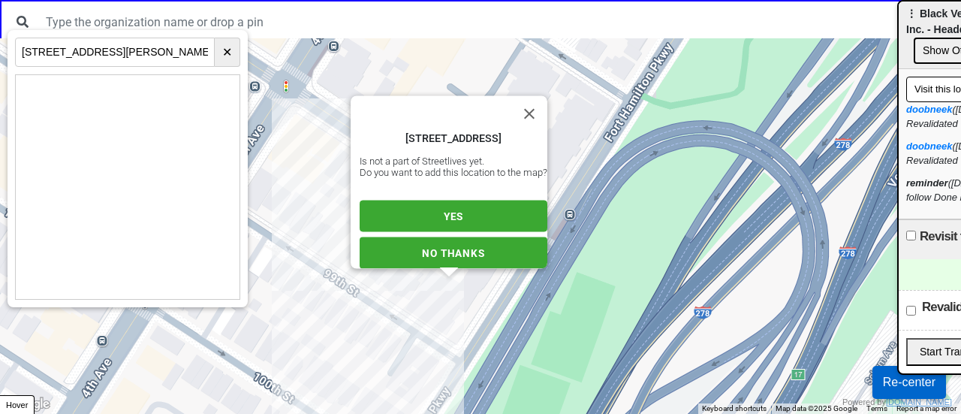
click at [446, 200] on button "YES" at bounding box center [454, 216] width 188 height 32
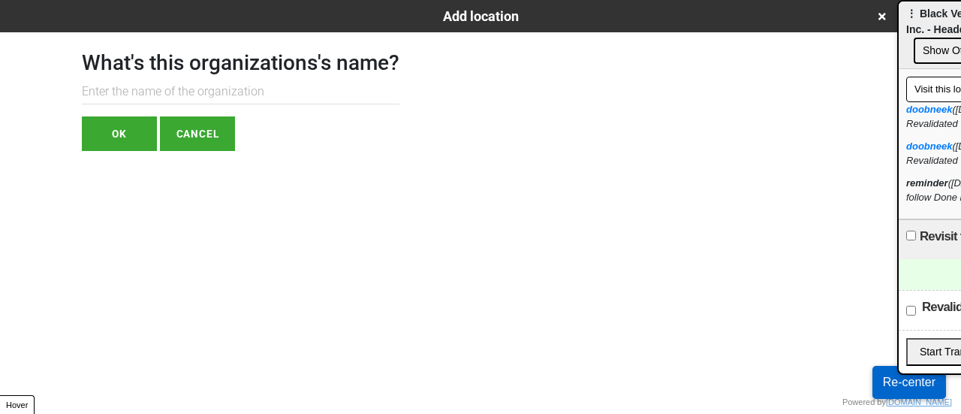
click at [182, 95] on input "text" at bounding box center [240, 92] width 317 height 25
paste input "Bay Ridge Community Development Center"
type input "[GEOGRAPHIC_DATA] (BRCDC)"
click at [150, 125] on button "OK" at bounding box center [119, 133] width 75 height 35
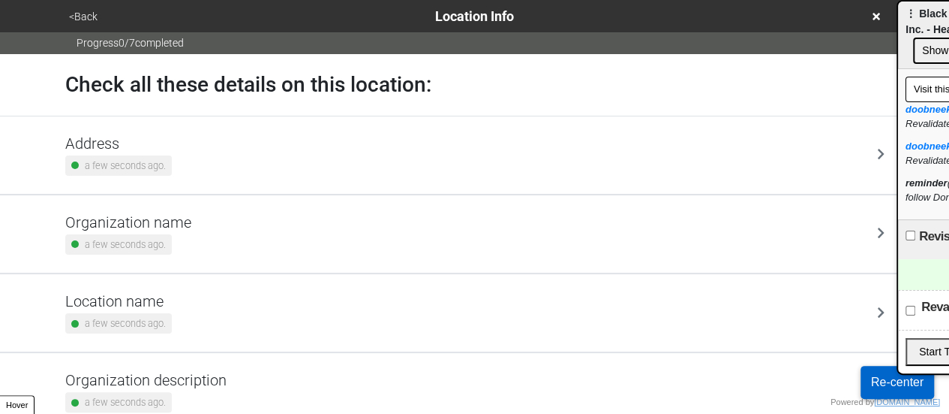
click at [107, 142] on h5 "Address" at bounding box center [118, 143] width 107 height 18
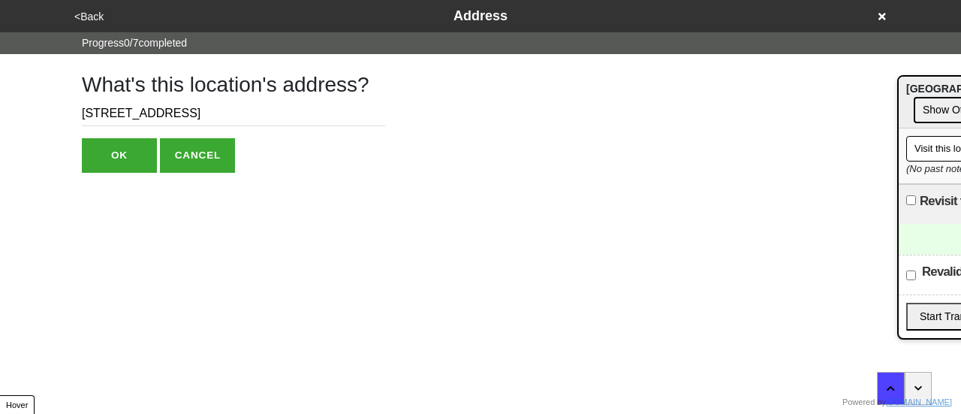
click at [134, 113] on input "[STREET_ADDRESS]" at bounding box center [233, 113] width 303 height 25
paste input "[STREET_ADDRESS][PERSON_NAME]"
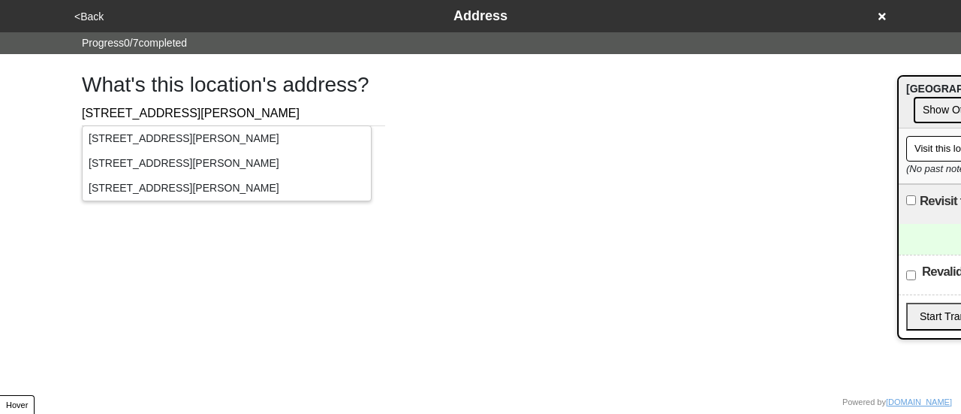
click at [181, 142] on div "[STREET_ADDRESS][PERSON_NAME]" at bounding box center [227, 138] width 288 height 25
click at [455, 140] on div "What's this location's address? [STREET_ADDRESS][PERSON_NAME]" at bounding box center [480, 113] width 833 height 119
click at [301, 137] on div "[STREET_ADDRESS][PERSON_NAME]" at bounding box center [227, 138] width 288 height 25
click at [284, 217] on html "<Back Address Progress 0 / 7 completed What's this location's address? [STREET_…" at bounding box center [480, 116] width 961 height 233
click at [278, 209] on html "<Back Address Progress 0 / 7 completed What's this location's address? [STREET_…" at bounding box center [480, 116] width 961 height 233
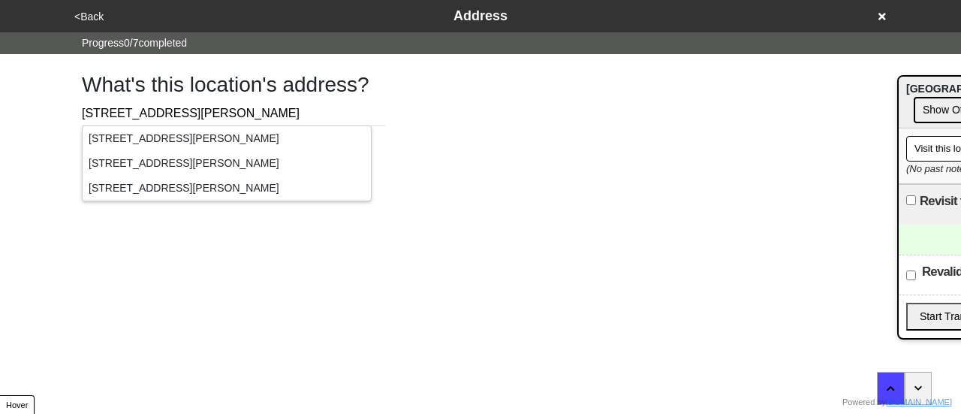
click at [313, 107] on input "[STREET_ADDRESS][PERSON_NAME]" at bounding box center [233, 113] width 303 height 25
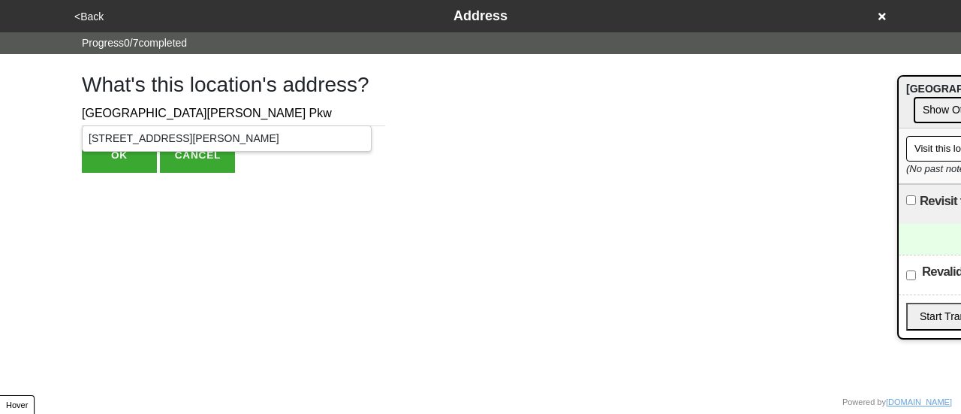
type input "[STREET_ADDRESS][PERSON_NAME]"
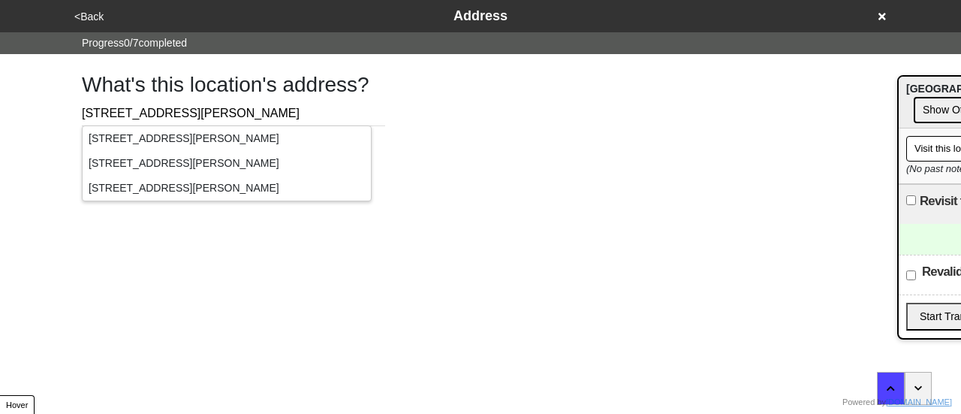
click at [440, 138] on div "What's this location's address? [STREET_ADDRESS][PERSON_NAME]" at bounding box center [480, 113] width 833 height 119
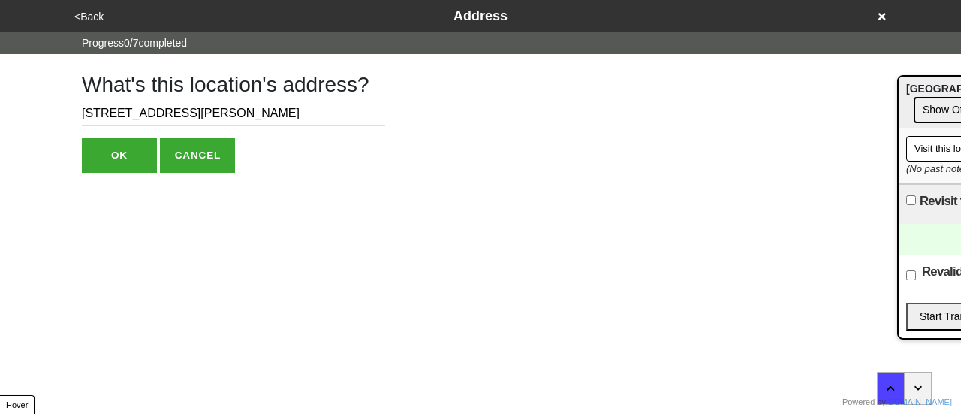
click at [120, 155] on button "OK" at bounding box center [119, 155] width 75 height 35
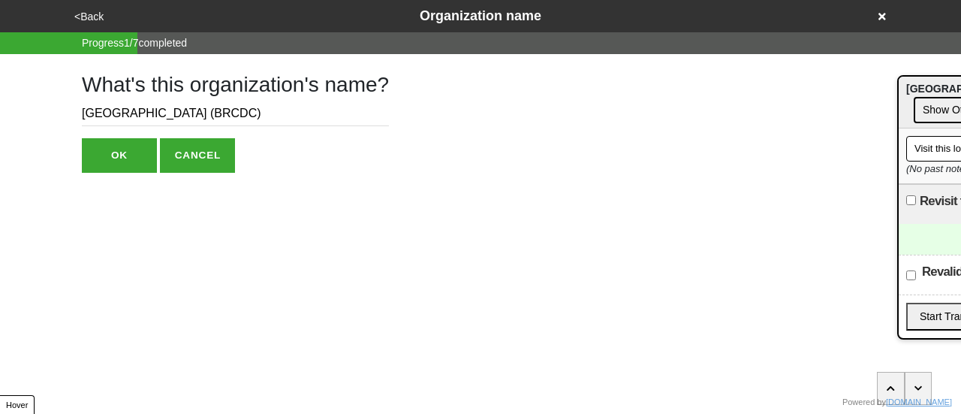
click at [120, 155] on button "OK" at bounding box center [119, 155] width 75 height 35
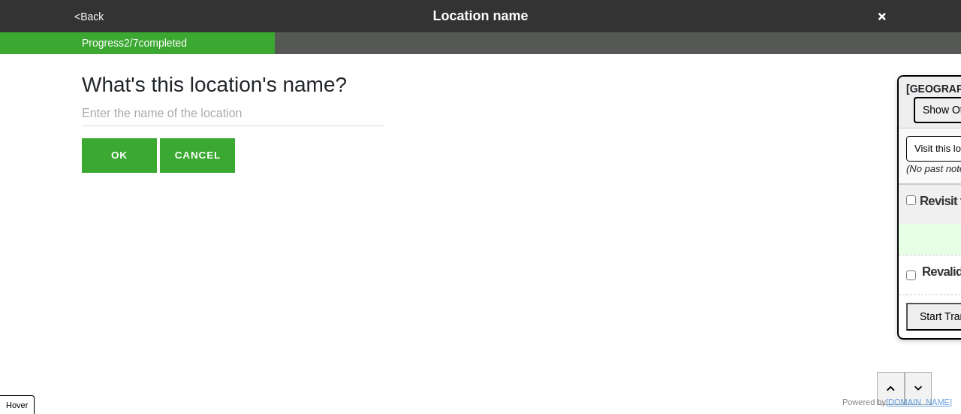
click at [92, 13] on button "<Back" at bounding box center [89, 16] width 38 height 17
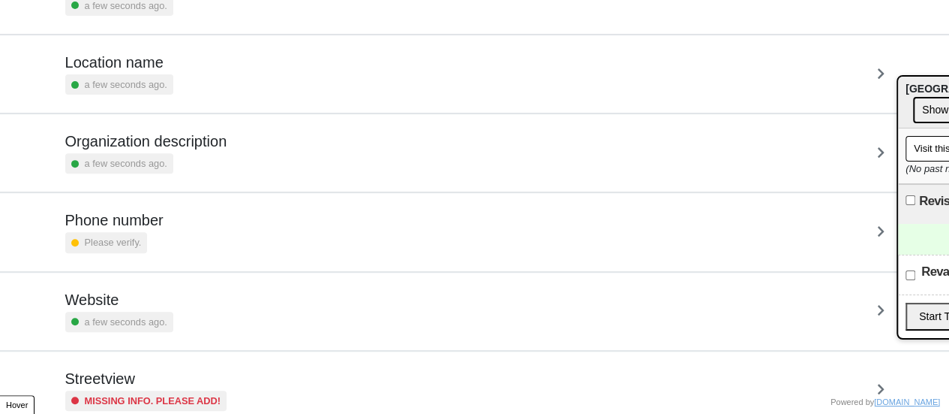
scroll to position [285, 0]
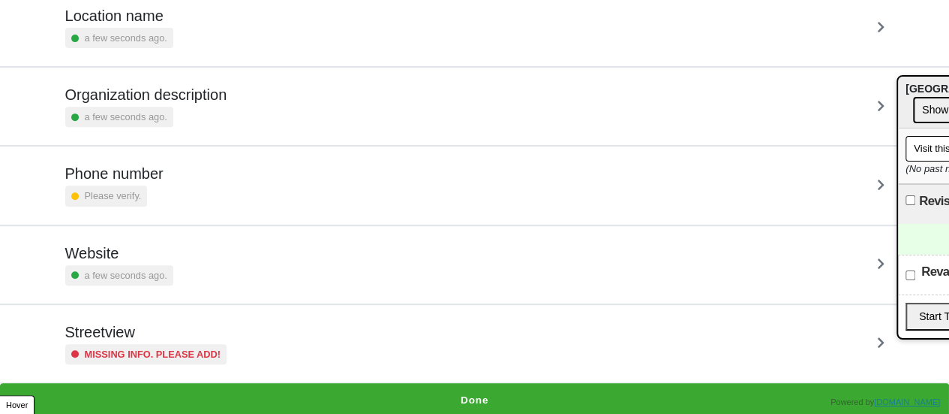
click at [186, 336] on h5 "Streetview" at bounding box center [146, 332] width 162 height 18
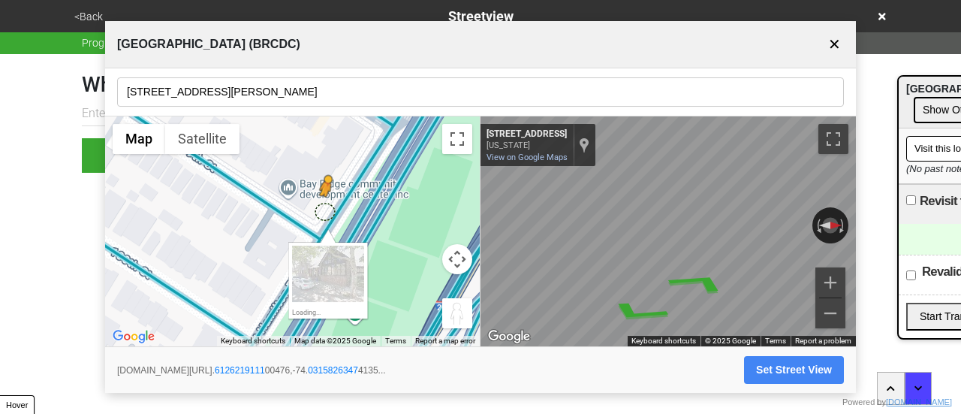
drag, startPoint x: 297, startPoint y: 217, endPoint x: 339, endPoint y: 206, distance: 42.6
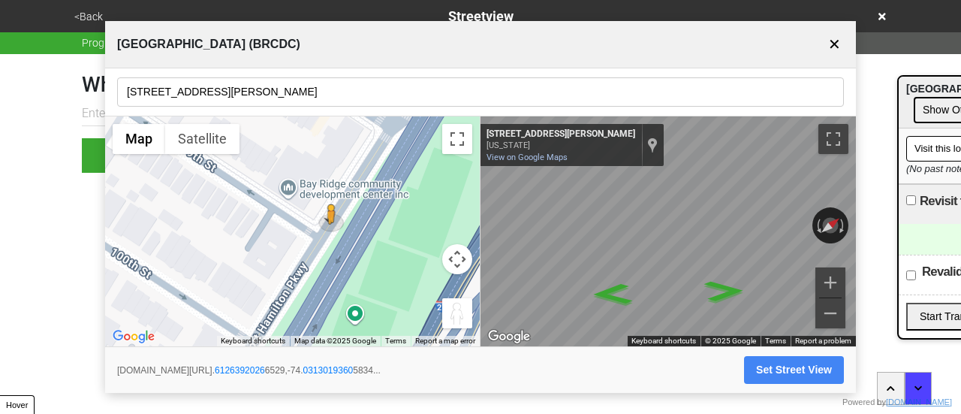
click at [778, 369] on button "Set Street View" at bounding box center [794, 370] width 100 height 28
type input "[URL][DOMAIN_NAME]"
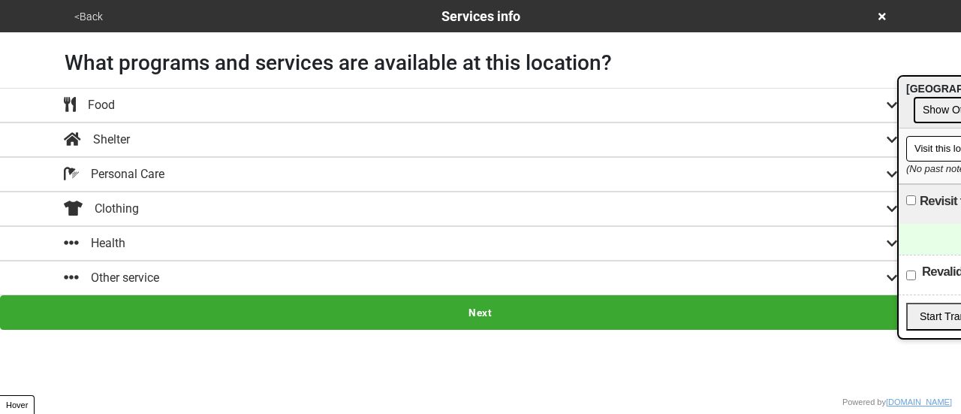
click at [85, 13] on button "<Back" at bounding box center [89, 16] width 38 height 17
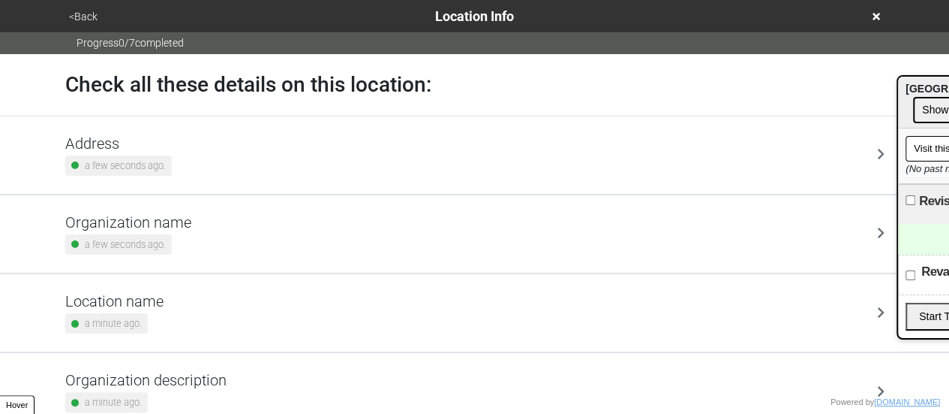
scroll to position [285, 0]
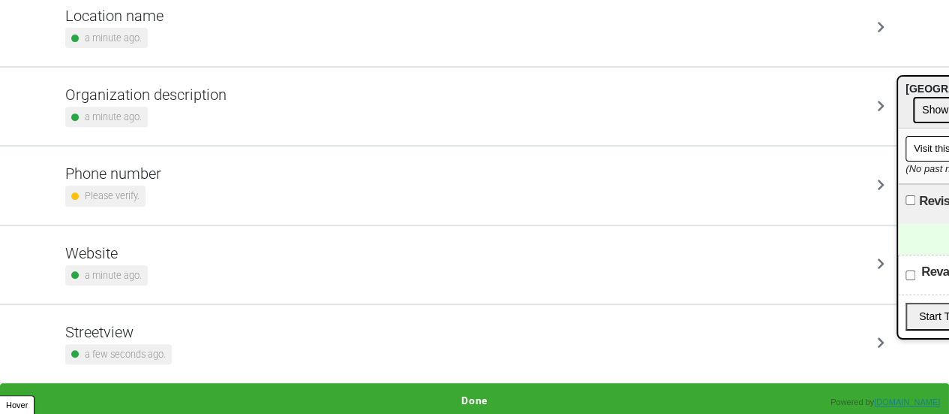
click at [164, 269] on div "Website a minute ago." at bounding box center [475, 264] width 820 height 41
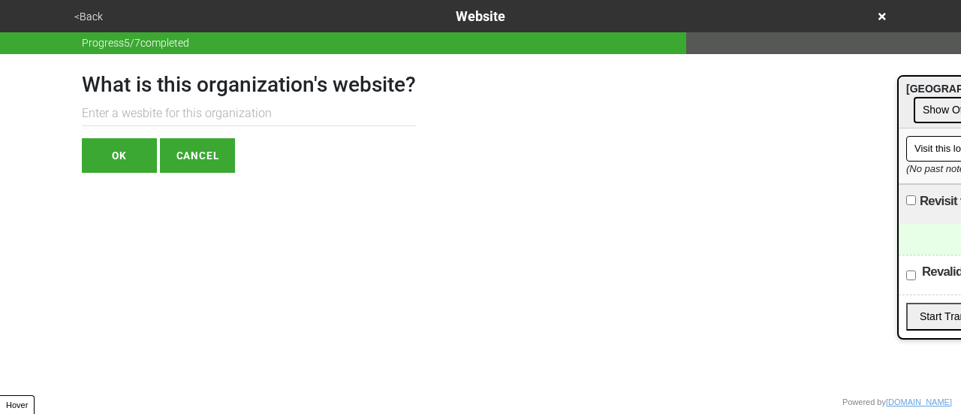
paste input "[URL][DOMAIN_NAME]"
type input "[URL][DOMAIN_NAME]"
click at [110, 159] on button "OK" at bounding box center [119, 155] width 75 height 35
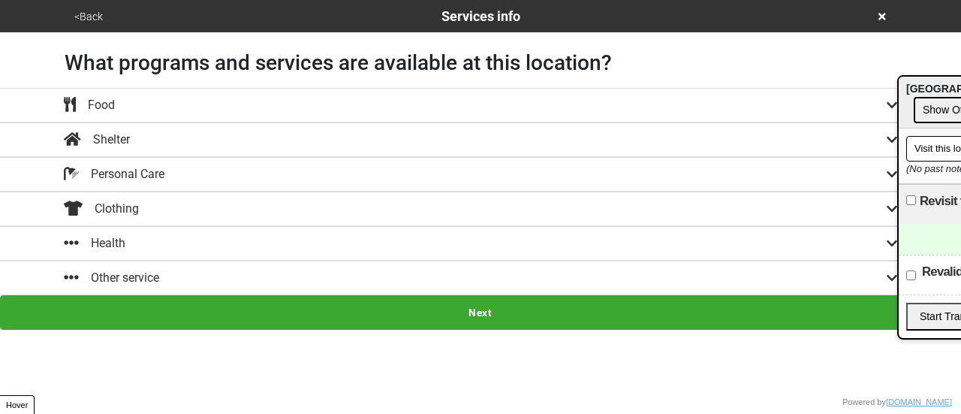
click at [90, 13] on button "<Back" at bounding box center [89, 16] width 38 height 17
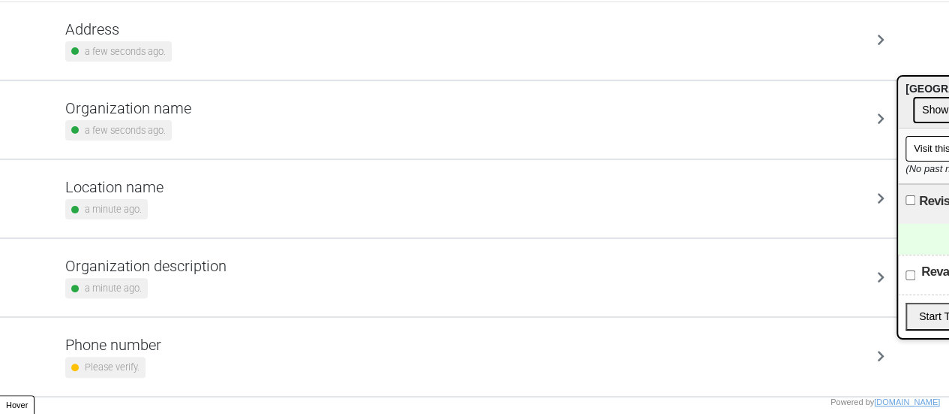
scroll to position [225, 0]
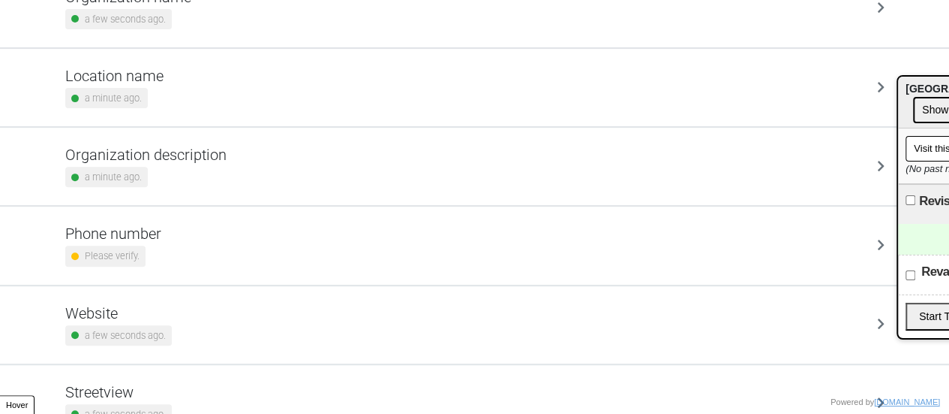
click at [137, 238] on h5 "Phone number" at bounding box center [113, 233] width 96 height 18
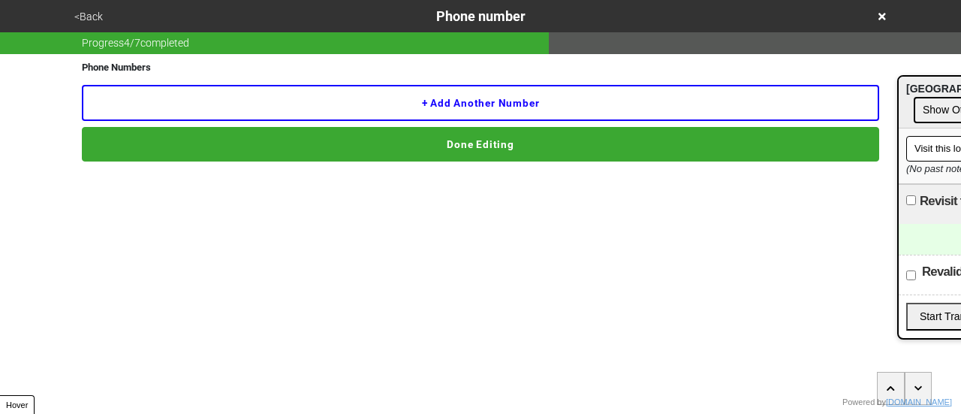
click at [205, 106] on button "+ Add another number" at bounding box center [480, 103] width 797 height 36
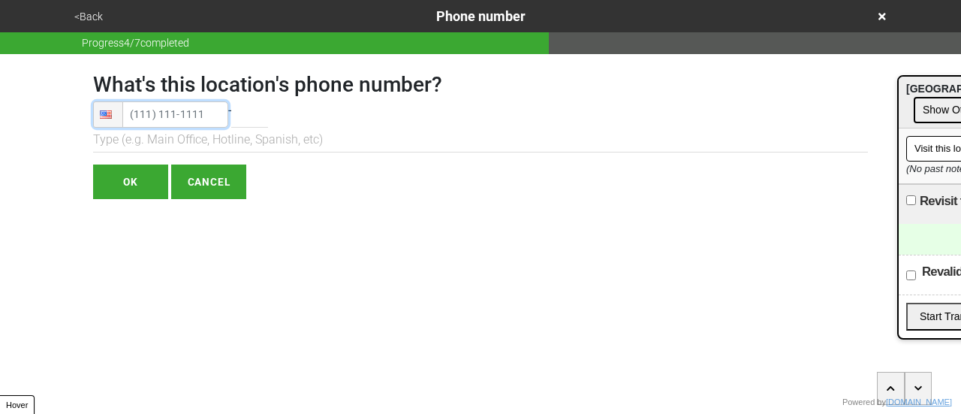
type input "[PHONE_NUMBER]"
drag, startPoint x: 162, startPoint y: 113, endPoint x: 138, endPoint y: 176, distance: 67.5
click at [138, 176] on input "OK" at bounding box center [130, 181] width 75 height 35
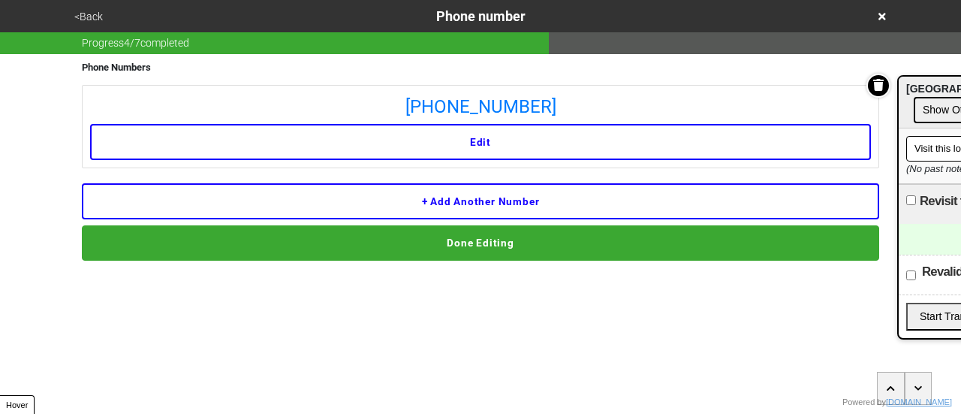
click at [363, 243] on button "Done Editing" at bounding box center [480, 242] width 797 height 35
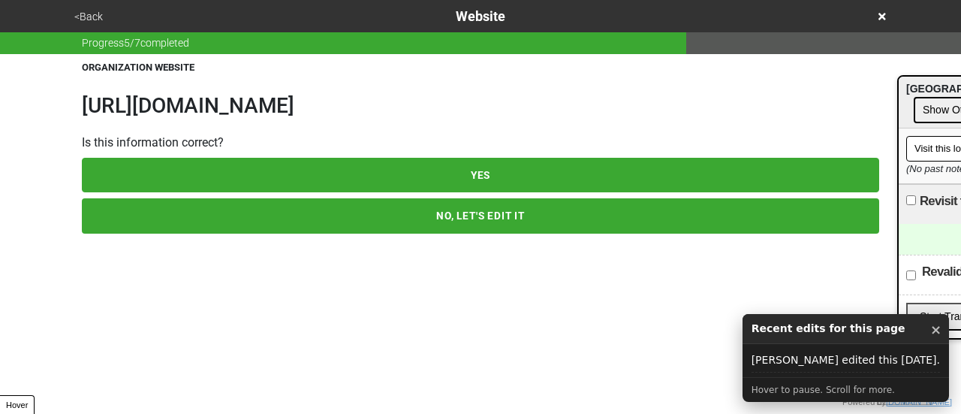
click at [91, 15] on button "<Back" at bounding box center [89, 16] width 38 height 17
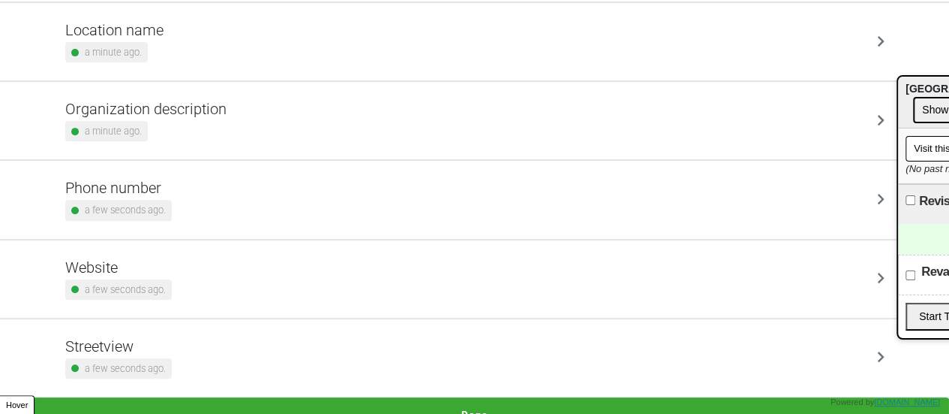
scroll to position [285, 0]
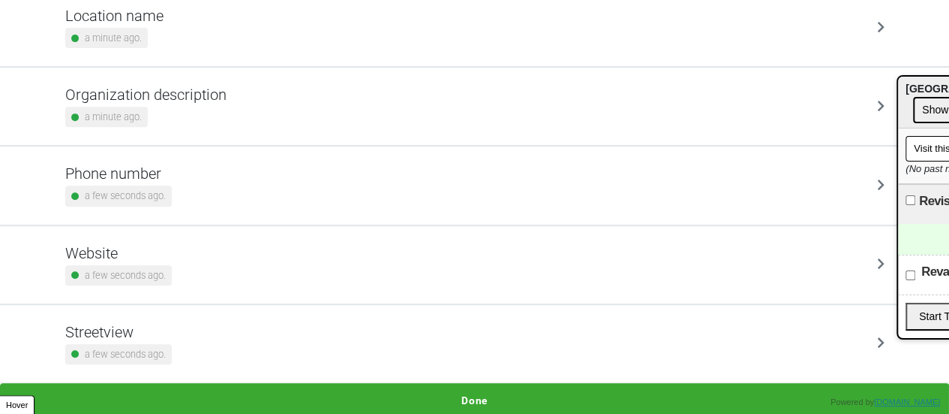
click at [391, 393] on button "Done" at bounding box center [474, 400] width 949 height 35
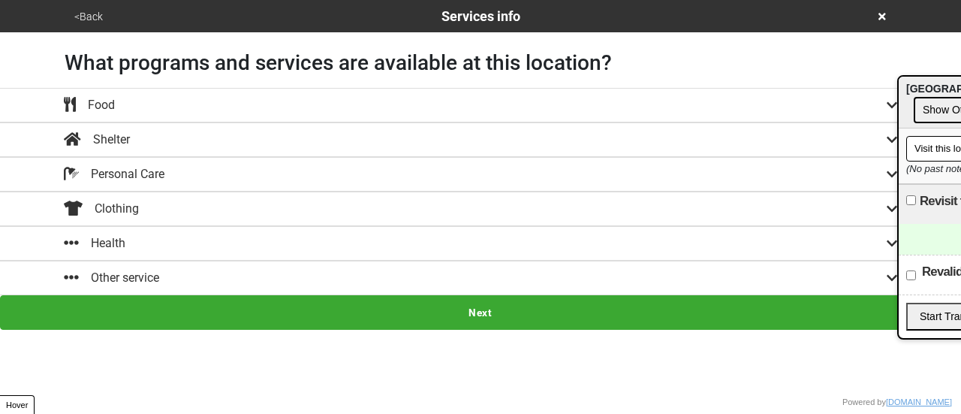
click at [260, 269] on div "Other service" at bounding box center [481, 278] width 856 height 18
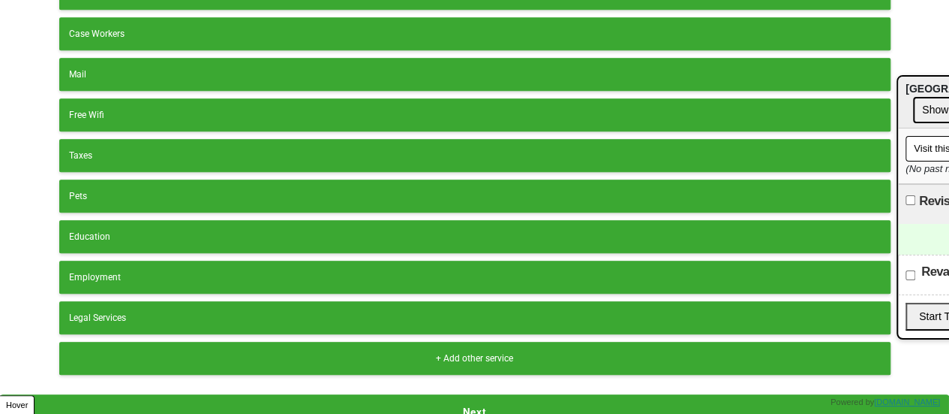
scroll to position [377, 0]
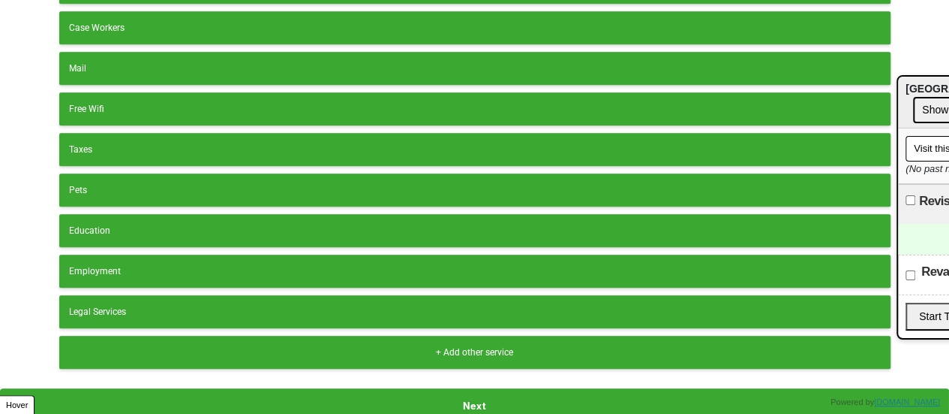
click at [248, 345] on div "+ Add other service" at bounding box center [475, 352] width 812 height 14
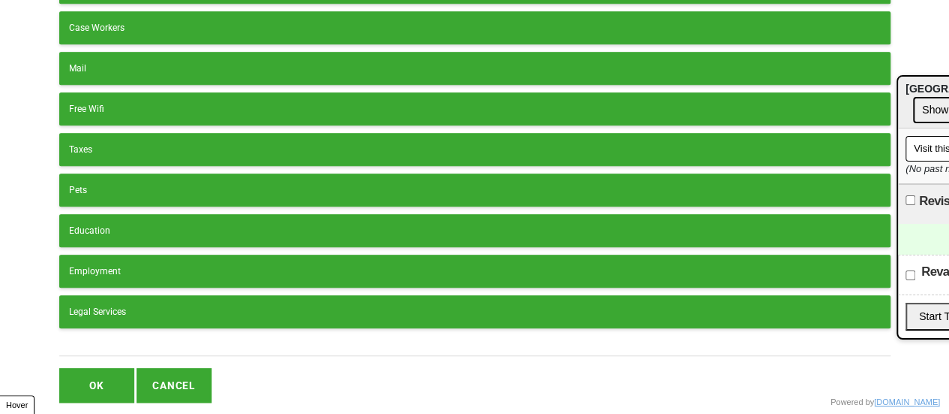
click at [182, 340] on input "text" at bounding box center [475, 346] width 832 height 20
type input "Community Services"
click at [125, 371] on button "OK" at bounding box center [96, 385] width 75 height 35
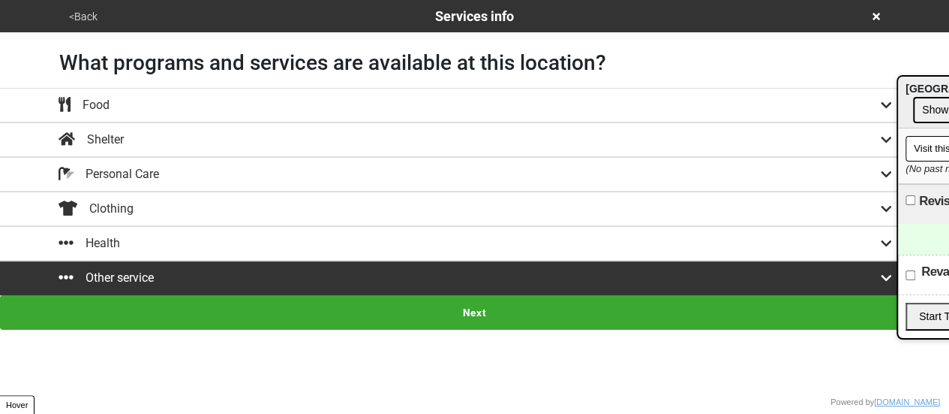
scroll to position [0, 0]
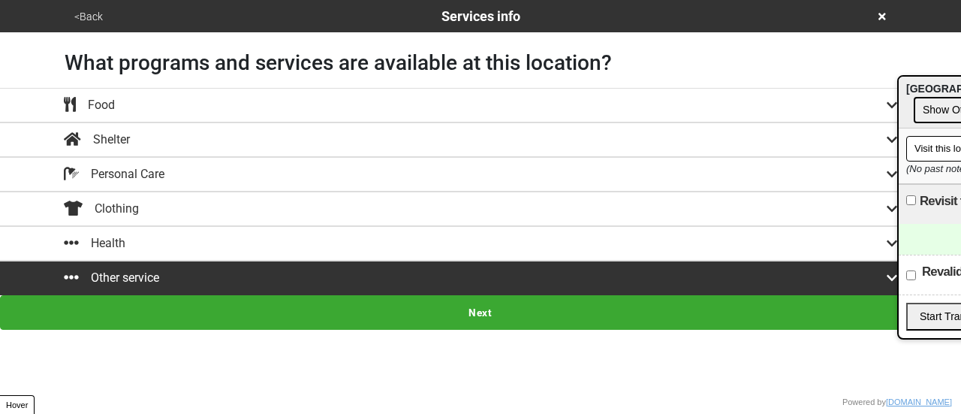
click at [314, 317] on button "Next" at bounding box center [480, 312] width 961 height 35
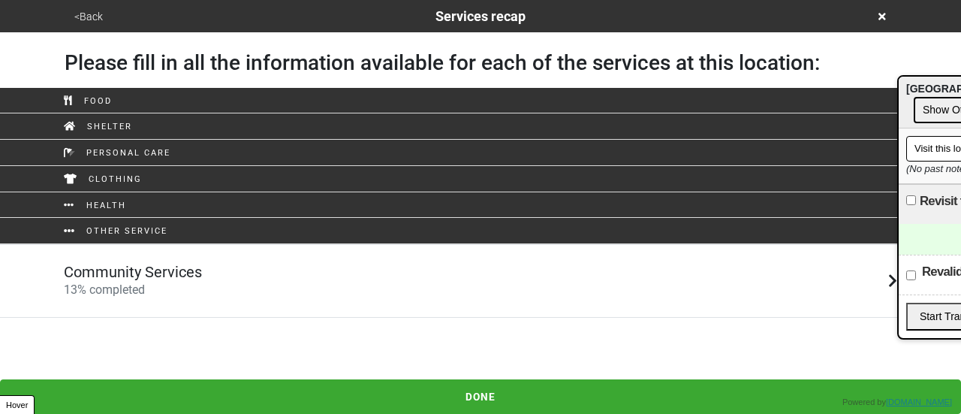
click at [251, 275] on div "Community Services 13 % completed" at bounding box center [481, 281] width 856 height 36
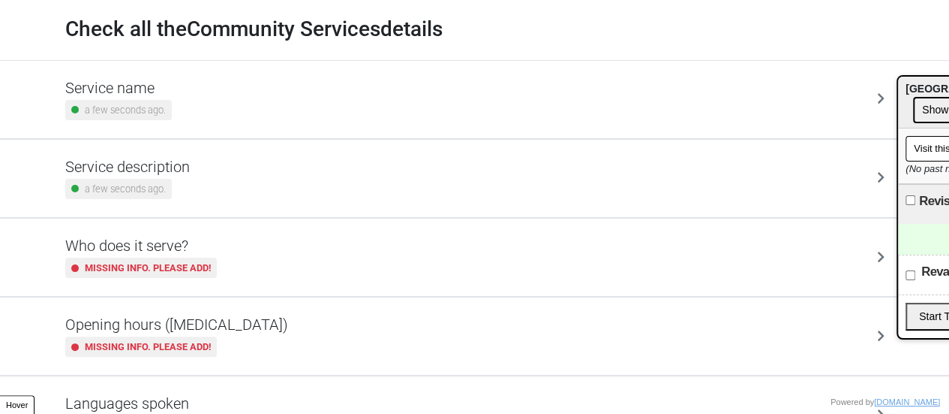
scroll to position [75, 0]
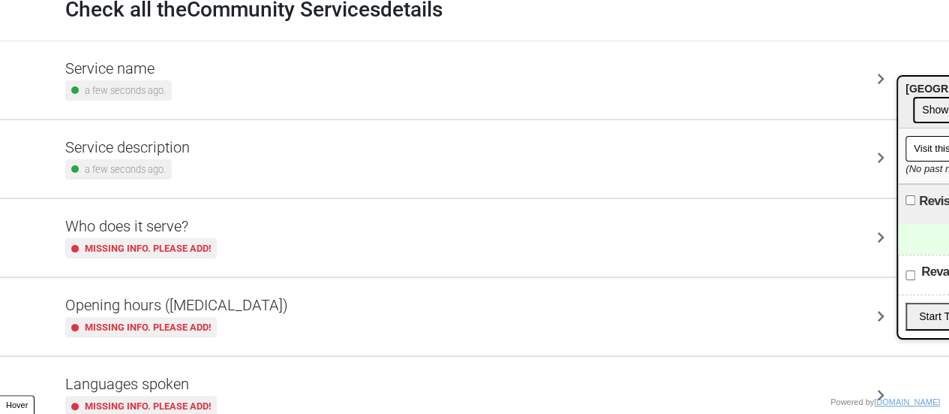
click at [208, 313] on h5 "Opening hours ([MEDICAL_DATA])" at bounding box center [176, 305] width 223 height 18
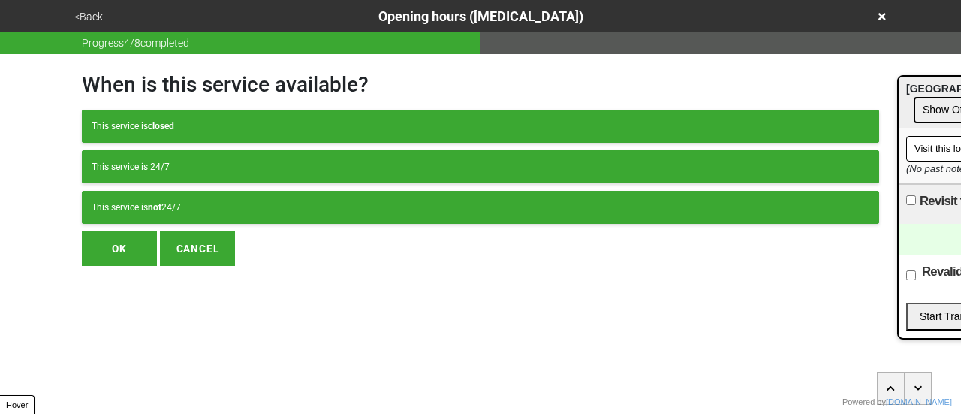
click at [225, 212] on div "This service is not 24/7" at bounding box center [481, 207] width 778 height 14
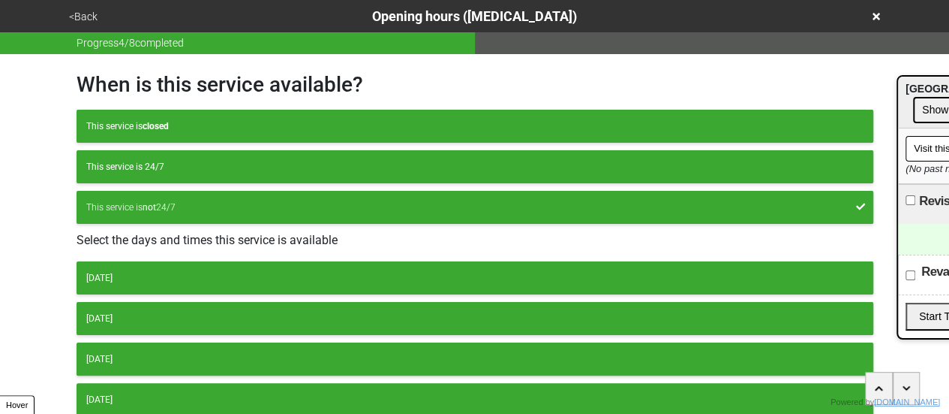
click at [191, 272] on div "[DATE]" at bounding box center [475, 278] width 778 height 14
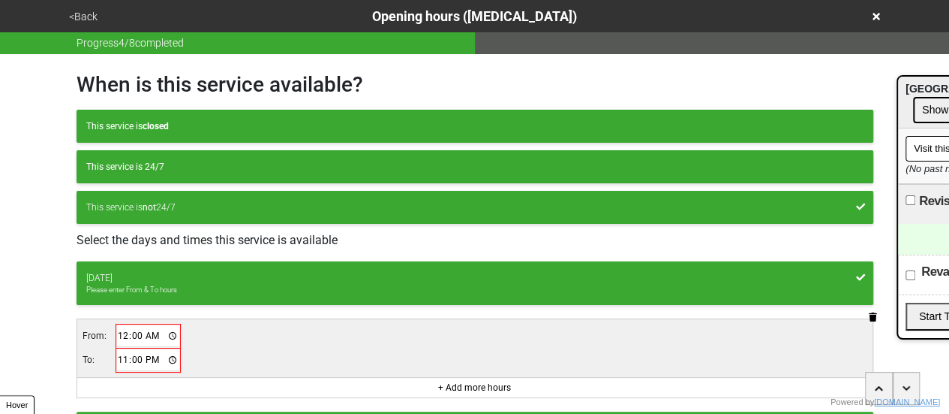
scroll to position [75, 0]
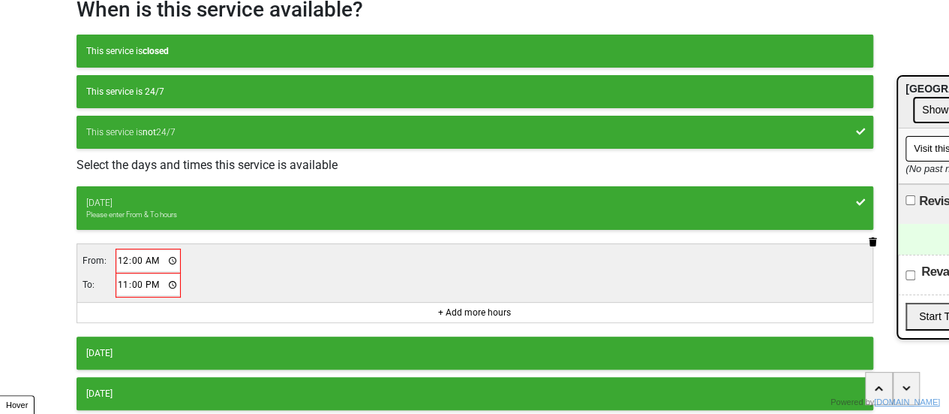
click at [112, 263] on td "From:" at bounding box center [99, 260] width 35 height 24
click at [117, 262] on input "00:00" at bounding box center [148, 261] width 63 height 22
type input "10:00"
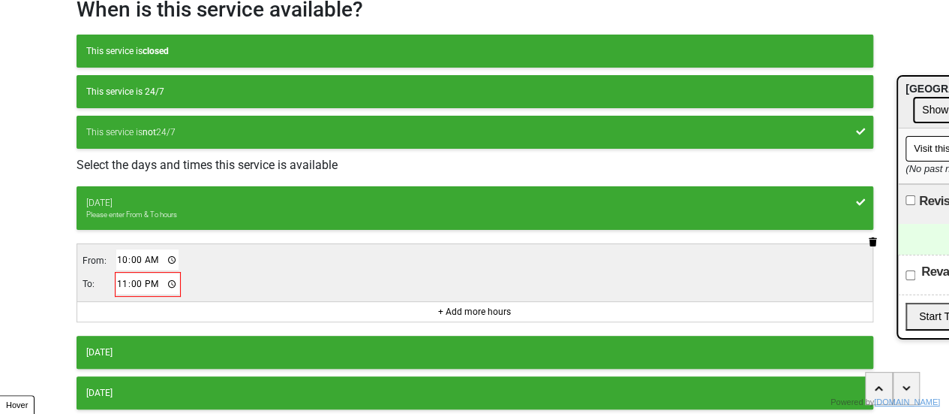
click at [121, 276] on input "23:00" at bounding box center [147, 284] width 63 height 22
type input "16:00"
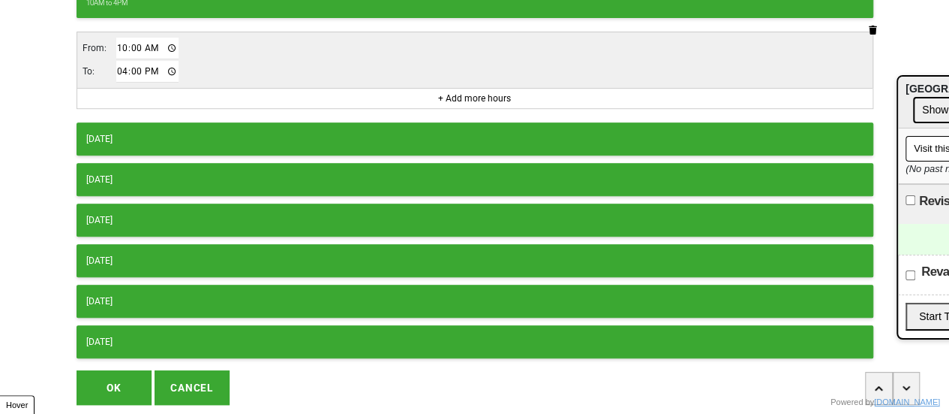
scroll to position [331, 0]
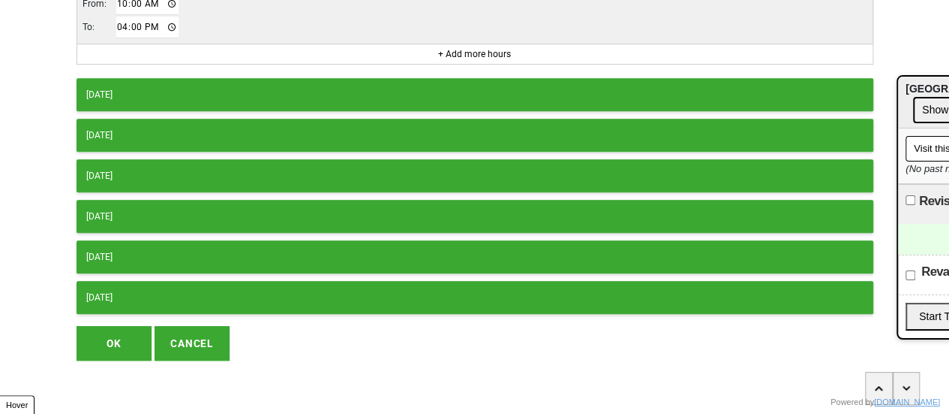
click at [164, 72] on div "[DATE] 10AM to 4PM From: 10:00 To: 16:00 + Add more hours [DATE] [DATE] [DATE] …" at bounding box center [475, 122] width 797 height 384
click at [172, 94] on div "[DATE]" at bounding box center [475, 95] width 778 height 14
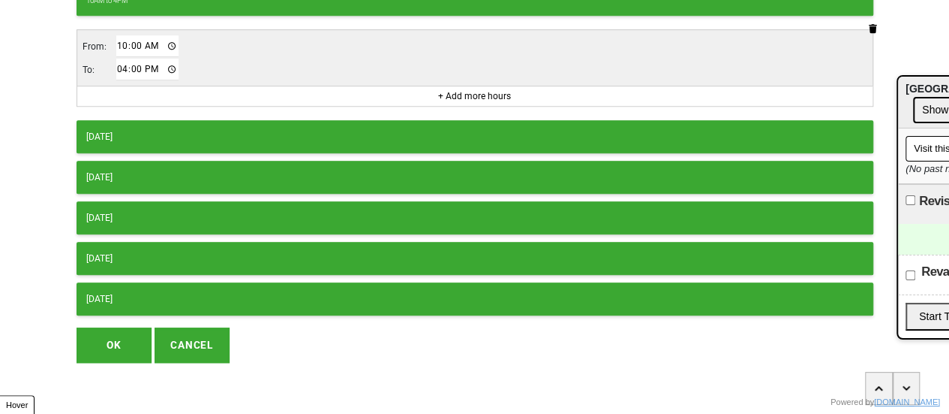
click at [170, 130] on div "[DATE]" at bounding box center [475, 137] width 778 height 14
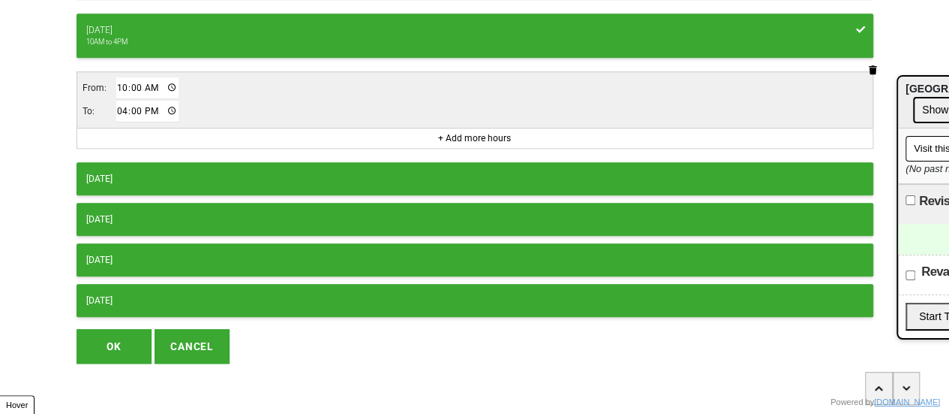
click at [179, 162] on button "[DATE]" at bounding box center [475, 178] width 797 height 33
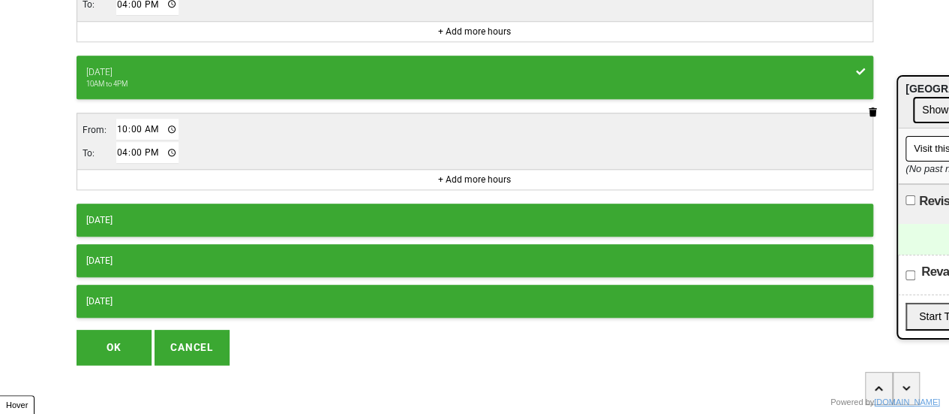
drag, startPoint x: 180, startPoint y: 212, endPoint x: 178, endPoint y: 221, distance: 8.6
click at [180, 213] on div "[DATE]" at bounding box center [475, 220] width 778 height 14
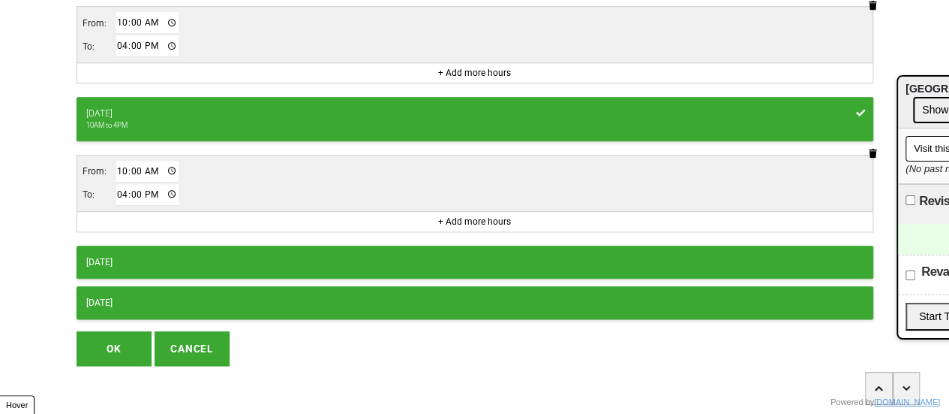
click at [127, 331] on button "OK" at bounding box center [114, 348] width 75 height 35
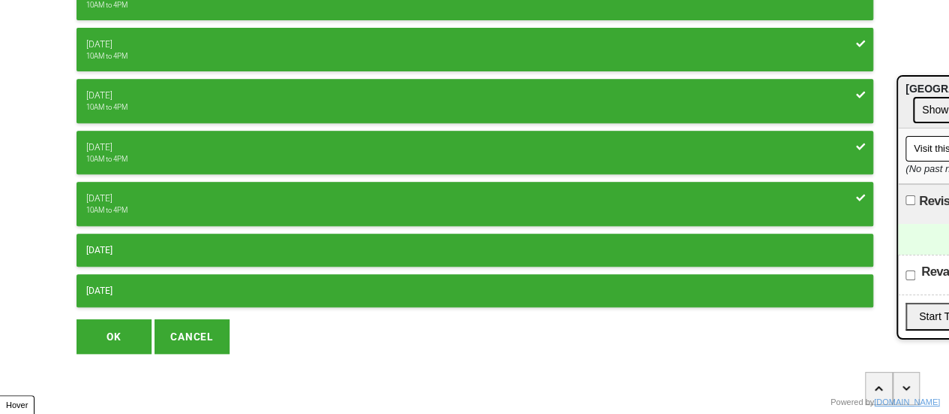
scroll to position [278, 0]
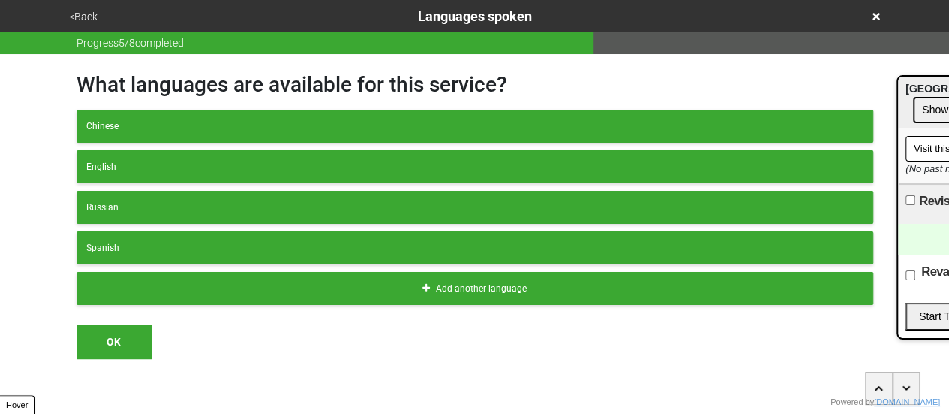
click at [80, 14] on button "<Back" at bounding box center [84, 16] width 38 height 17
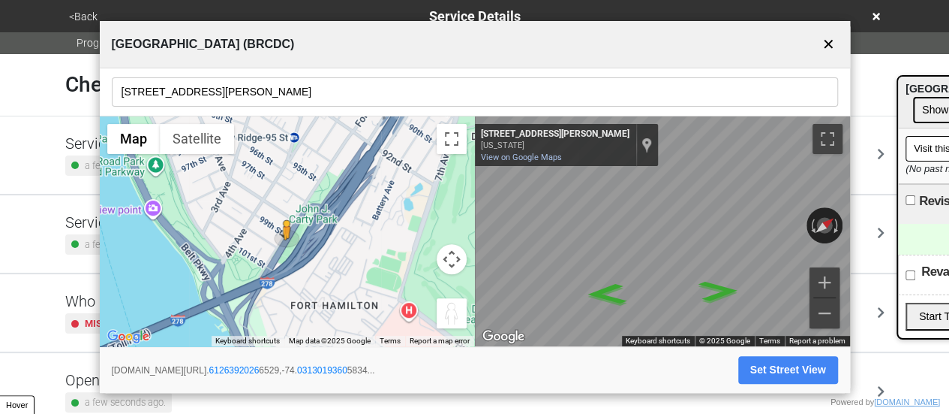
click at [828, 37] on button "✕" at bounding box center [829, 44] width 19 height 29
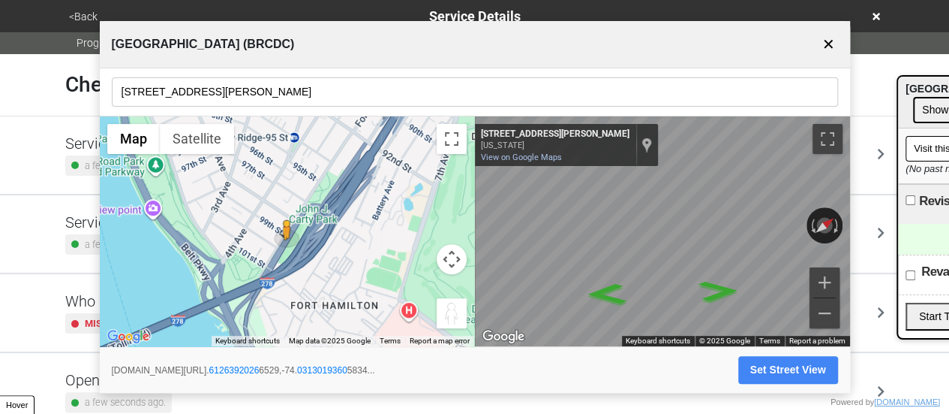
drag, startPoint x: 827, startPoint y: 39, endPoint x: 820, endPoint y: 43, distance: 7.7
click at [827, 39] on button "✕" at bounding box center [829, 44] width 19 height 29
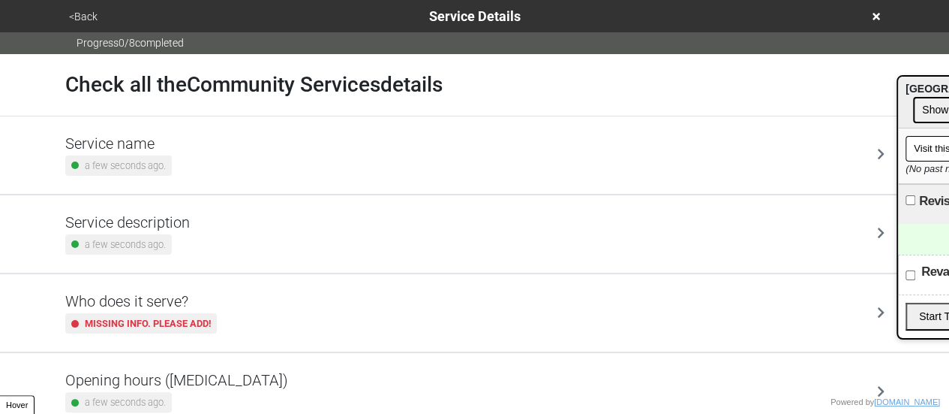
click at [178, 239] on div "a few seconds ago." at bounding box center [127, 244] width 125 height 20
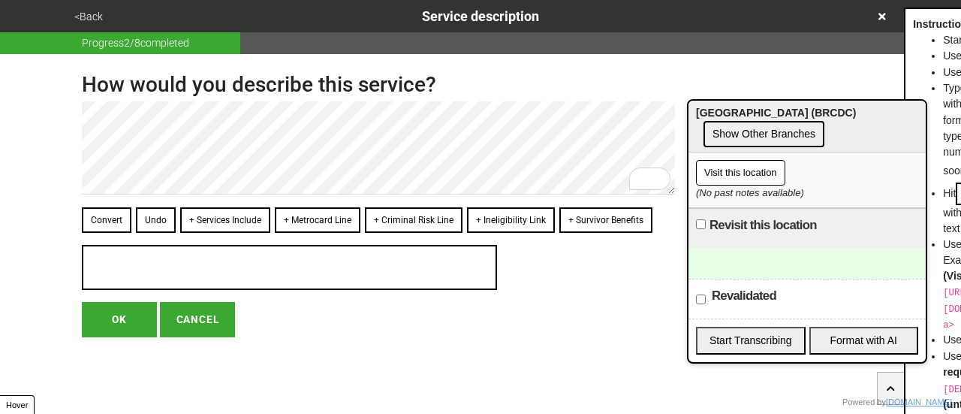
drag, startPoint x: 917, startPoint y: 101, endPoint x: 603, endPoint y: 122, distance: 314.5
click at [688, 122] on div "⋮ Bay Ridge Community Development Center (BRCDC) Show Other Branches" at bounding box center [806, 127] width 237 height 52
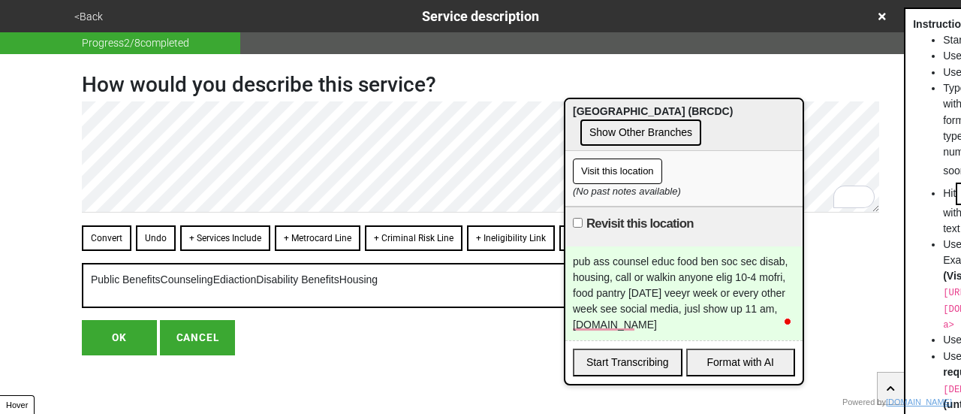
click at [115, 241] on button "Convert" at bounding box center [107, 238] width 50 height 26
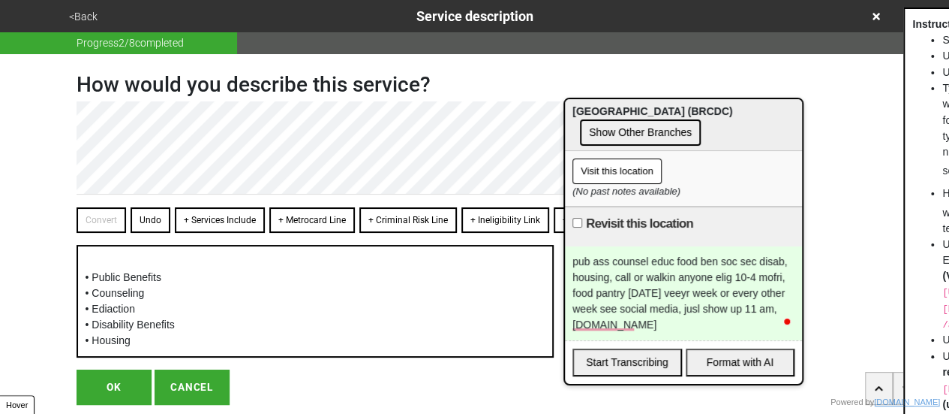
click at [198, 224] on button "+ Services Include" at bounding box center [220, 220] width 90 height 26
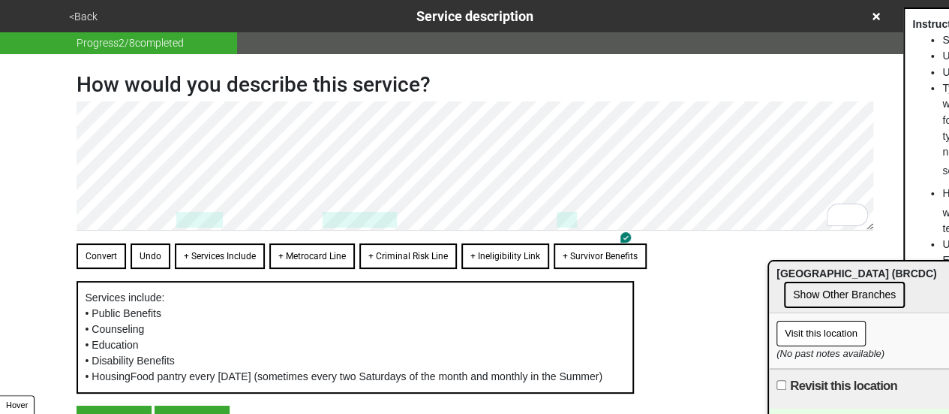
drag, startPoint x: 632, startPoint y: 167, endPoint x: 833, endPoint y: 290, distance: 235.8
click at [901, 279] on span "[GEOGRAPHIC_DATA] (BRCDC)" at bounding box center [857, 273] width 160 height 12
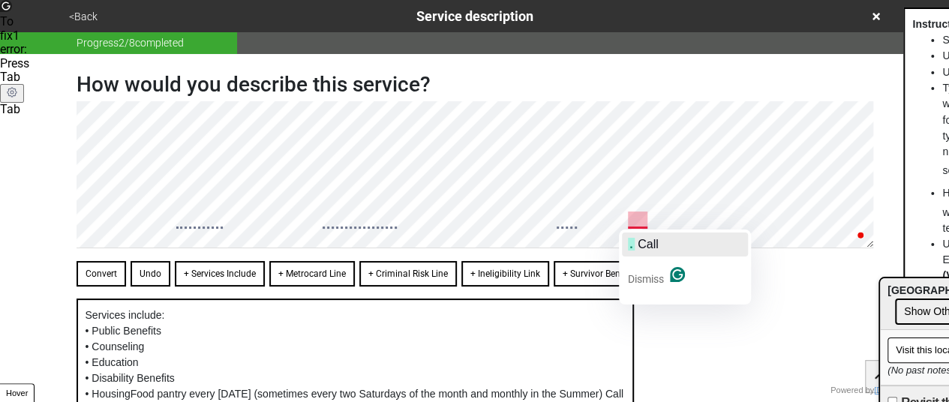
click at [636, 241] on span "button" at bounding box center [636, 244] width 3 height 13
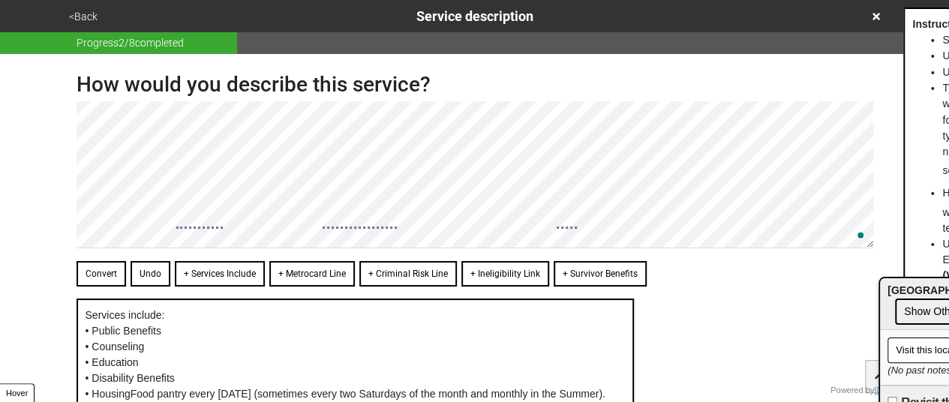
click at [99, 263] on button "Convert" at bounding box center [102, 274] width 50 height 26
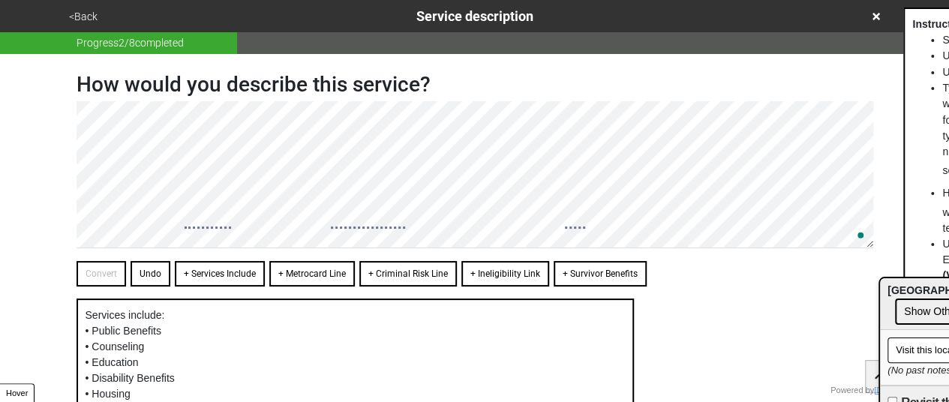
scroll to position [161, 0]
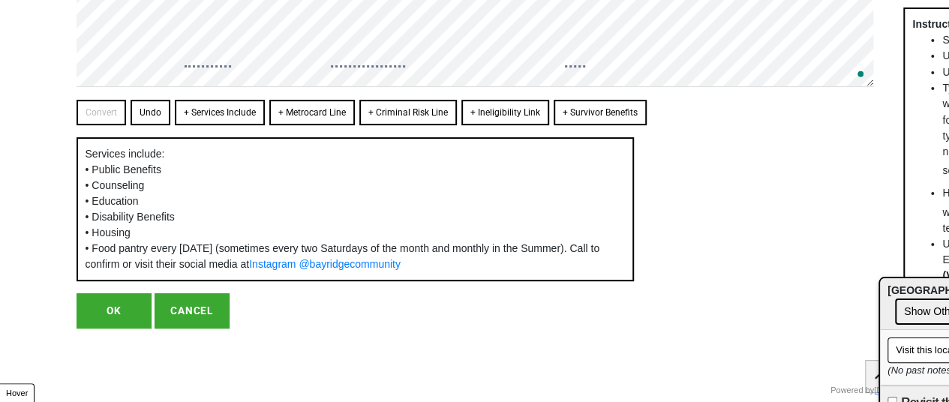
click at [112, 323] on button "OK" at bounding box center [114, 310] width 75 height 35
type textarea "x"
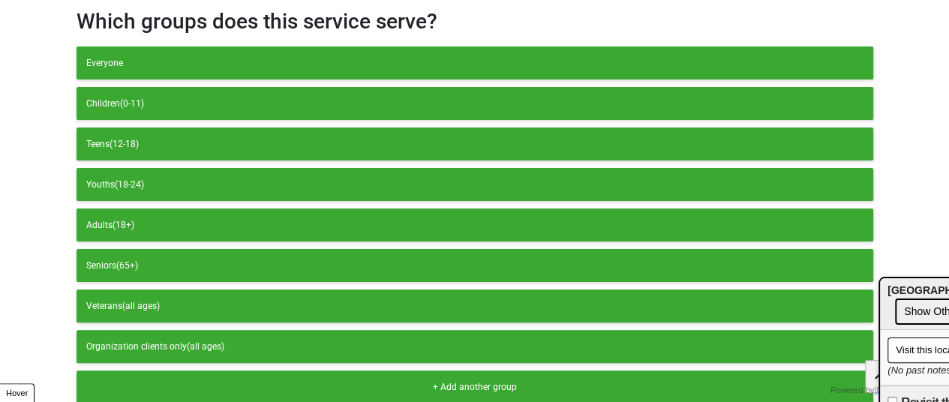
scroll to position [161, 0]
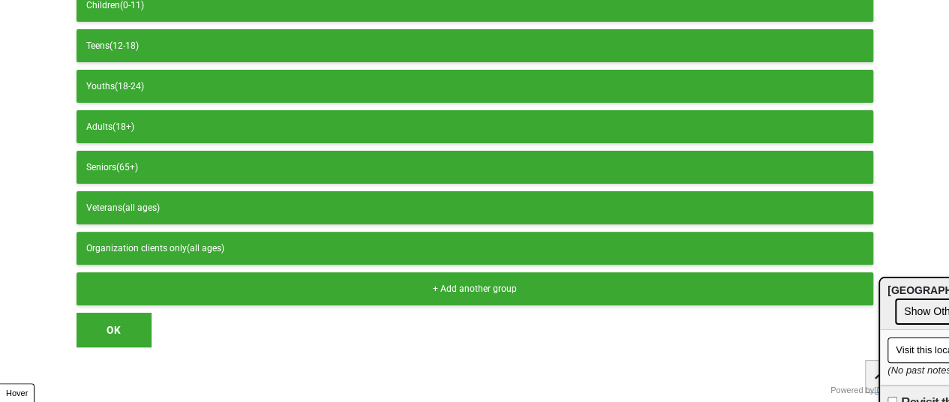
click at [114, 329] on button "OK" at bounding box center [114, 330] width 75 height 35
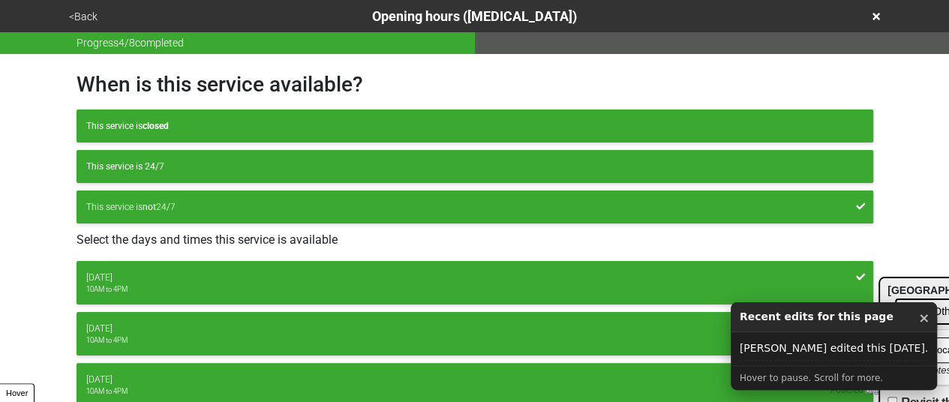
click at [89, 10] on button "<Back" at bounding box center [84, 16] width 38 height 17
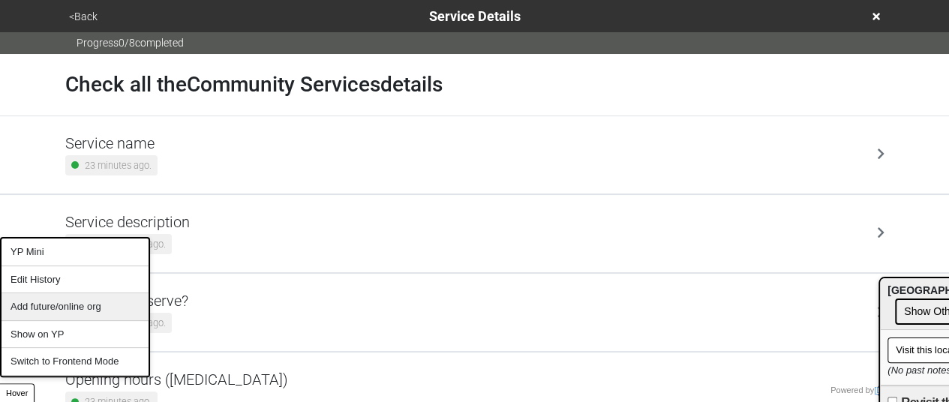
click at [51, 309] on div "Add future/online org" at bounding box center [75, 307] width 147 height 28
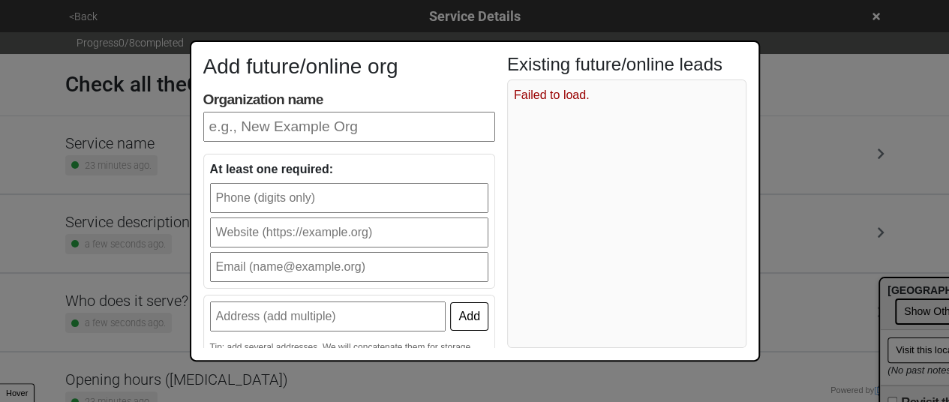
click at [418, 103] on label "Organization name" at bounding box center [349, 116] width 292 height 51
click at [418, 112] on input "Organization name" at bounding box center [349, 127] width 292 height 30
click at [558, 92] on span "Failed to load." at bounding box center [552, 95] width 76 height 13
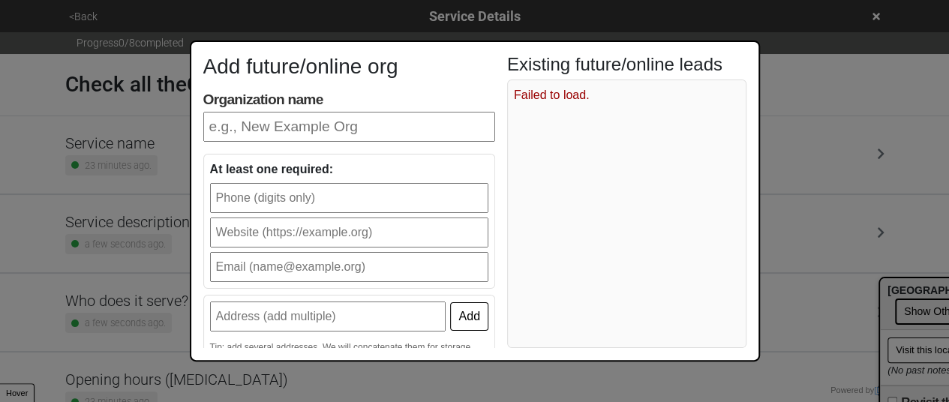
click at [375, 89] on div "Add future/online org Organization name At least one required: Add Tip: add sev…" at bounding box center [349, 201] width 292 height 295
